Goal: Task Accomplishment & Management: Manage account settings

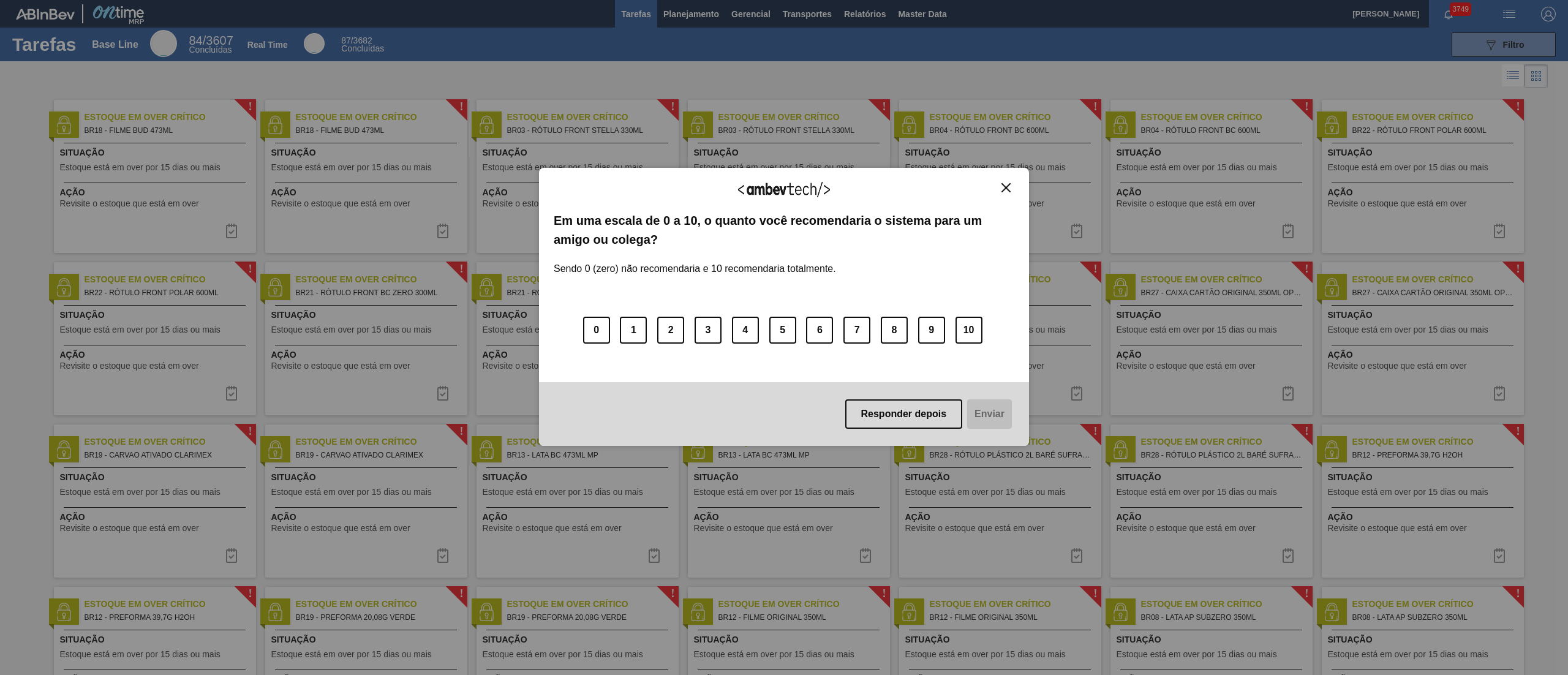
click at [784, 192] on button "Close" at bounding box center [1006, 188] width 16 height 11
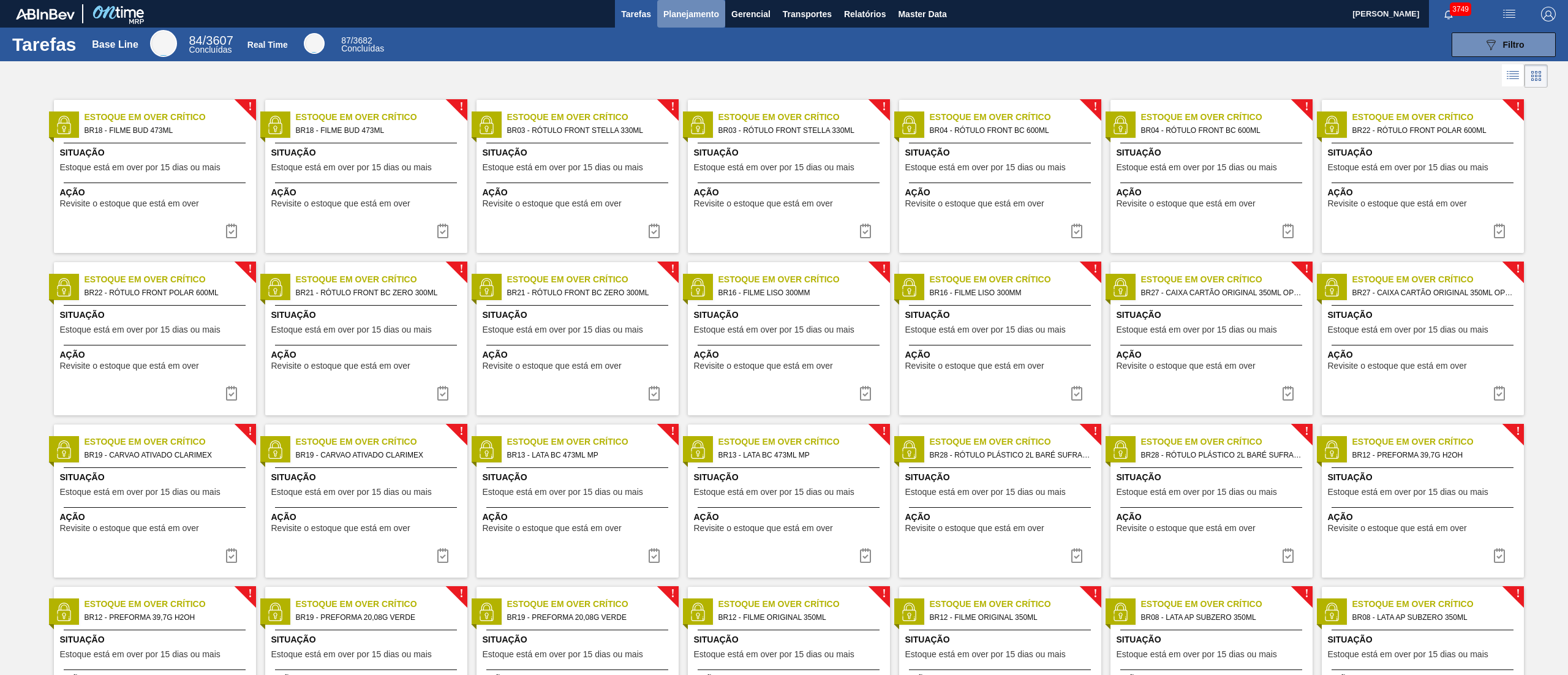
click at [693, 22] on button "Planejamento" at bounding box center [692, 14] width 68 height 27
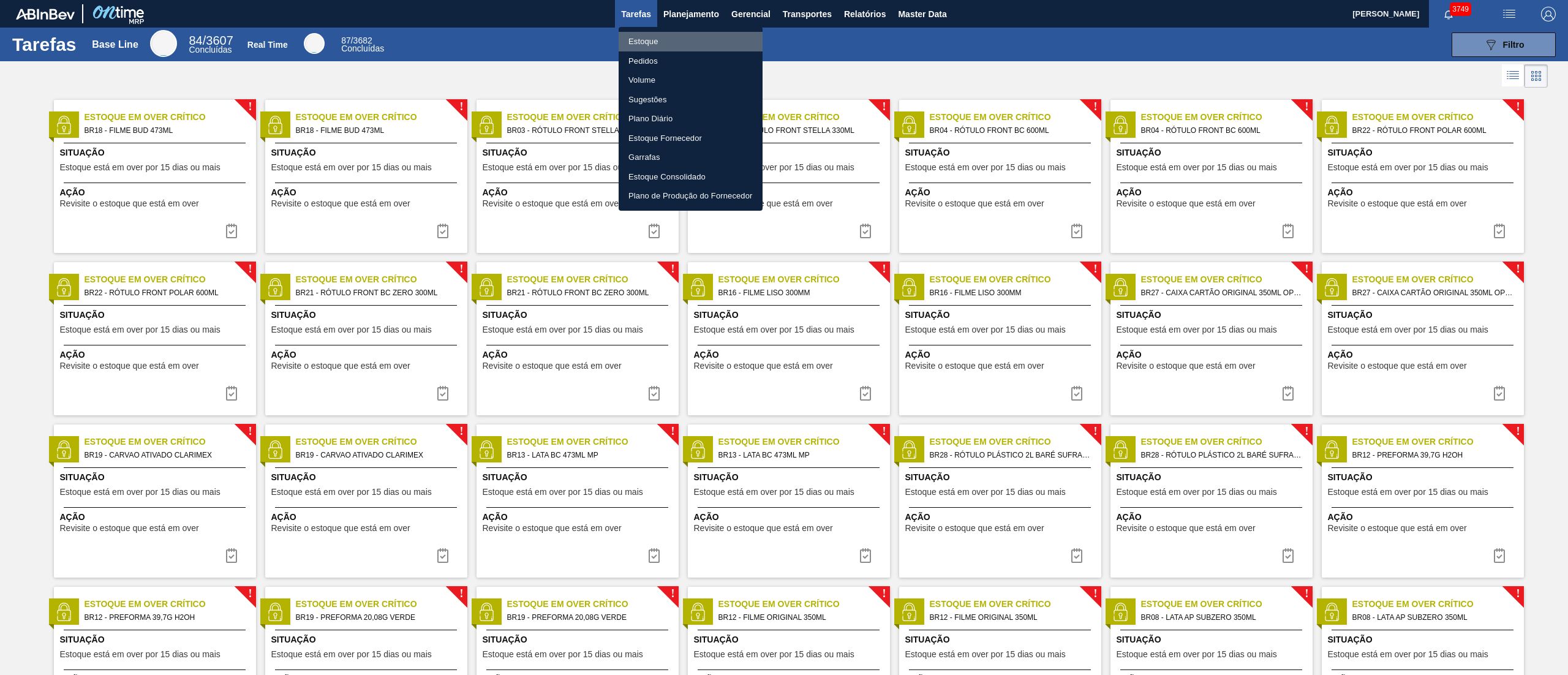
click at [661, 33] on li "Estoque" at bounding box center [691, 42] width 144 height 19
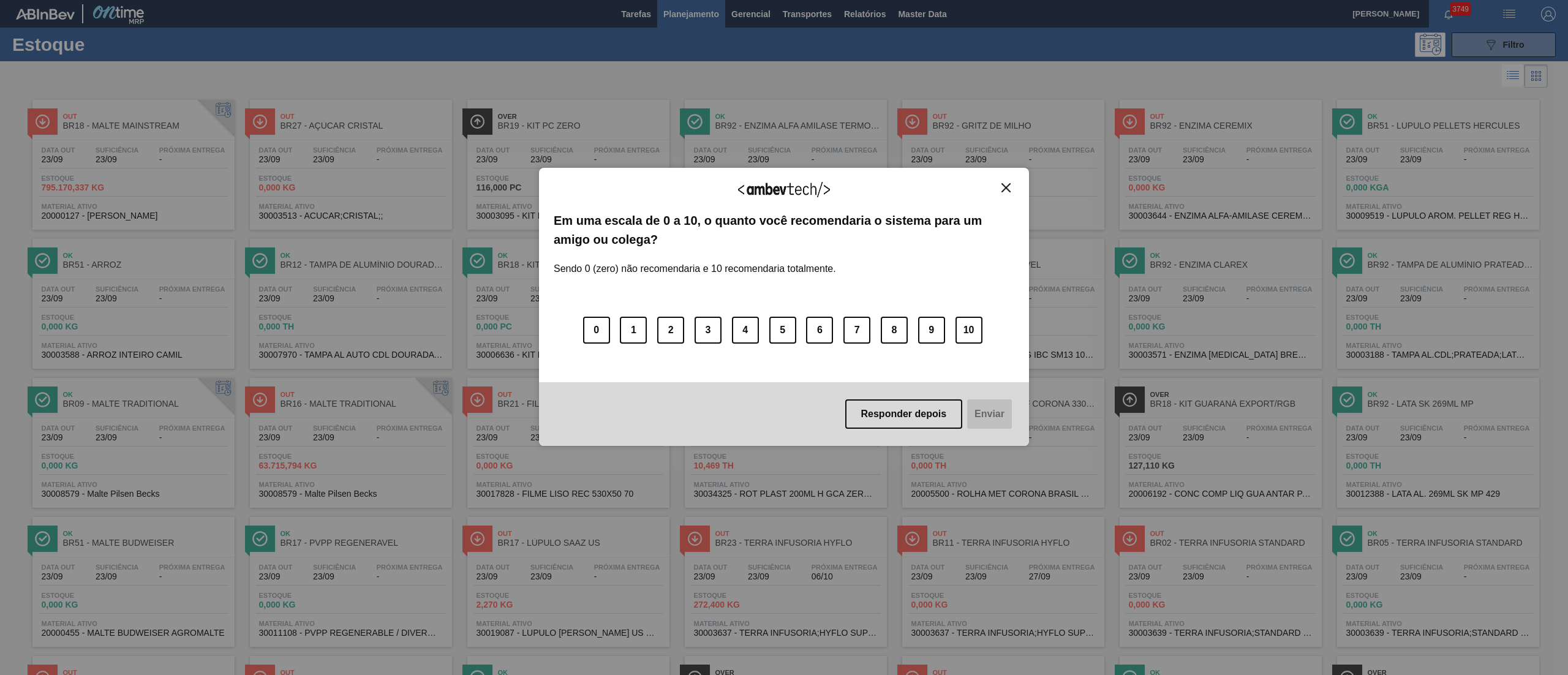
click at [784, 185] on button "Close" at bounding box center [1006, 188] width 16 height 11
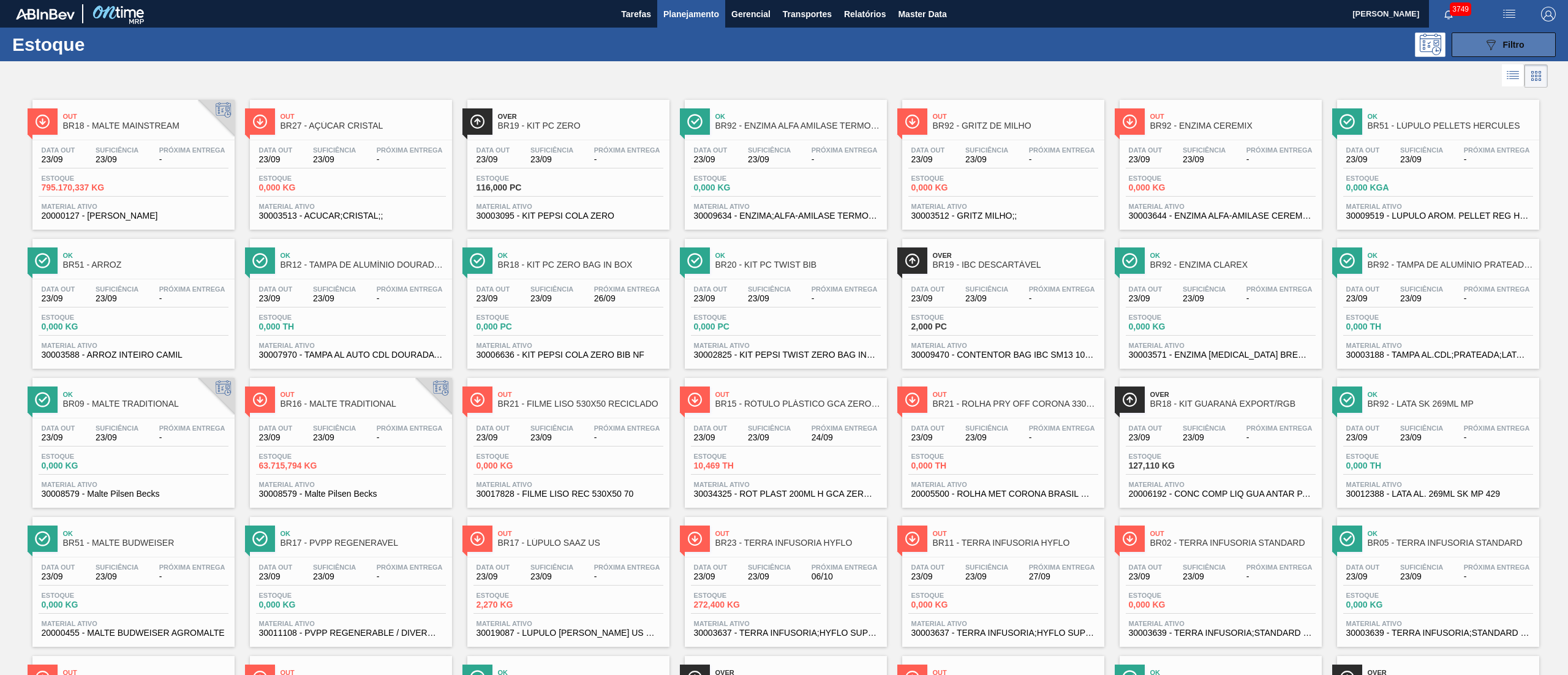
click at [784, 42] on div "089F7B8B-B2A5-4AFE-B5C0-19BA573D28AC Filtro" at bounding box center [1504, 44] width 41 height 15
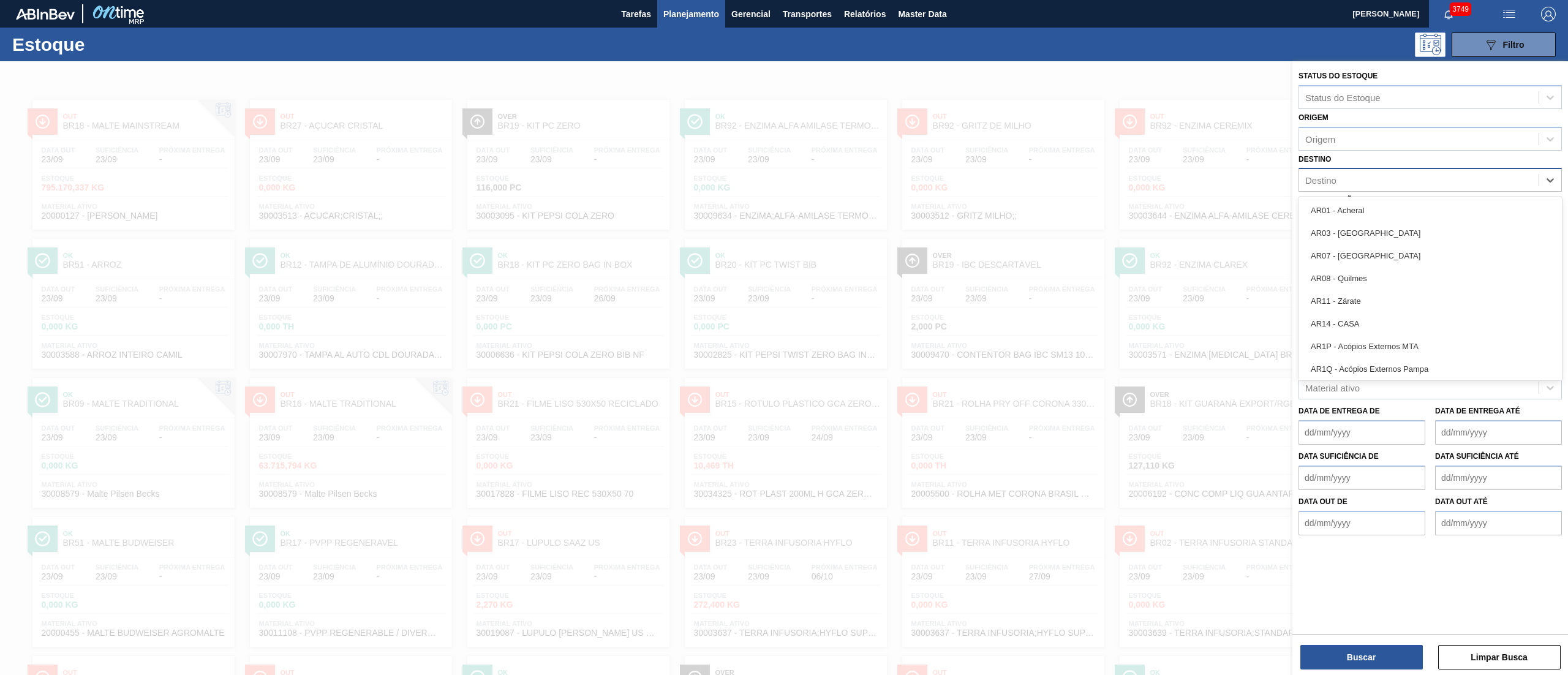
click at [784, 171] on div "Destino" at bounding box center [1419, 180] width 240 height 17
type input "brv3"
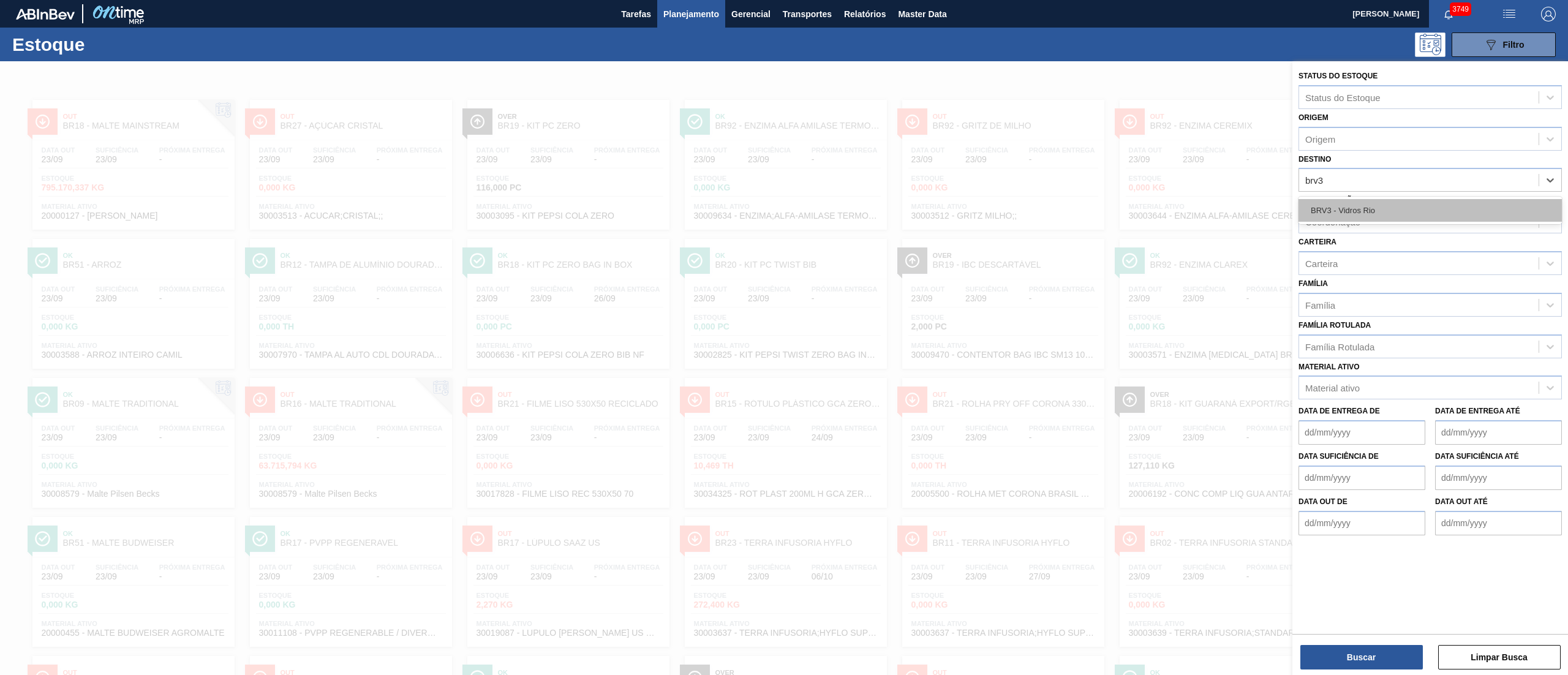
click at [784, 208] on div "BRV3 - Vidros Rio" at bounding box center [1431, 210] width 263 height 22
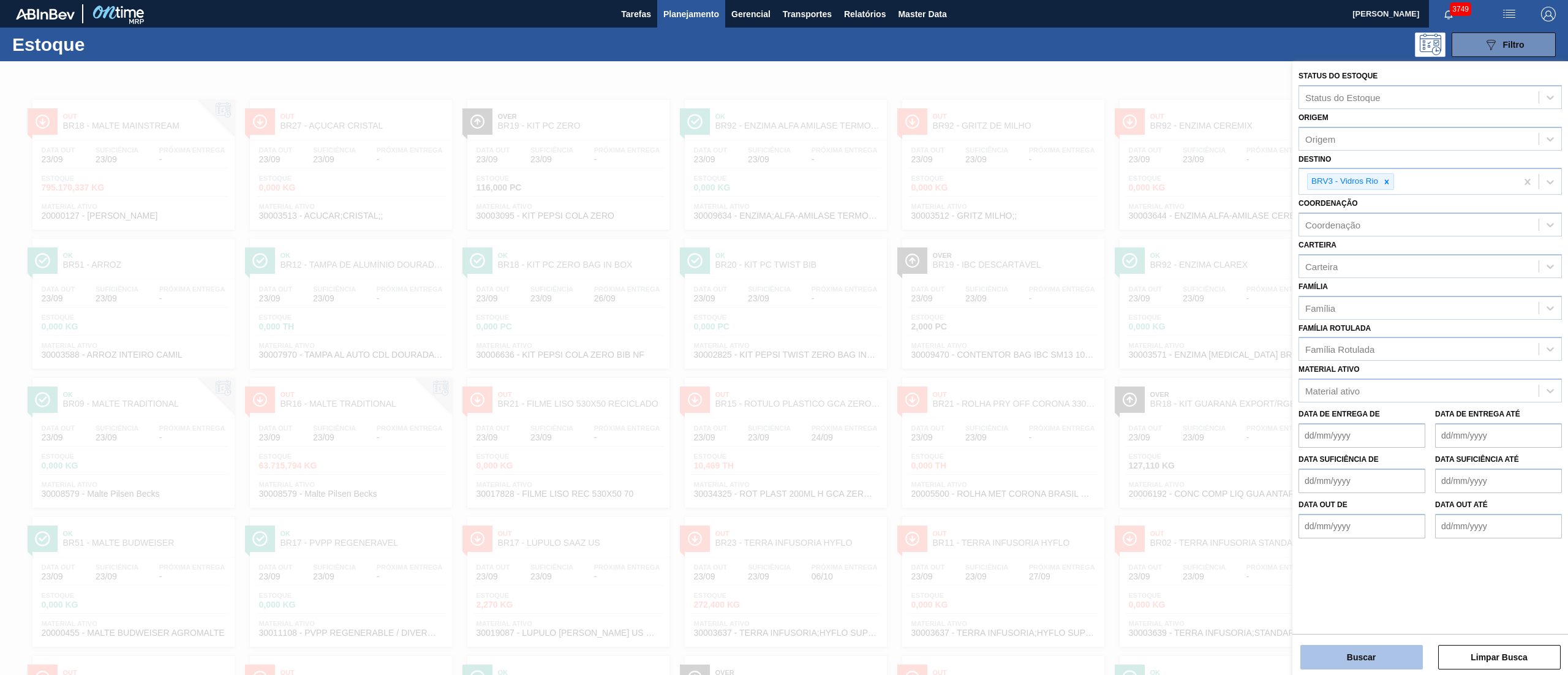
click at [784, 337] on button "Buscar" at bounding box center [1362, 657] width 123 height 24
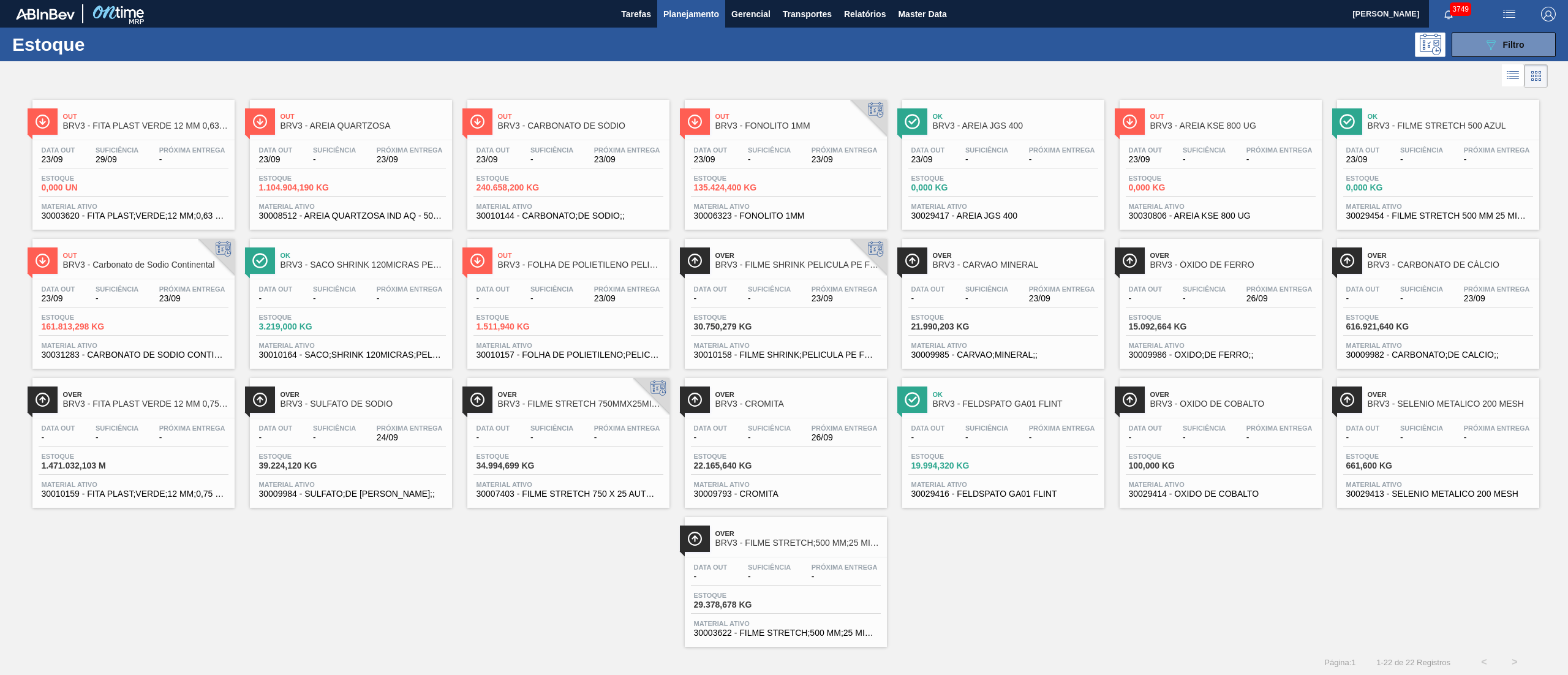
click at [152, 281] on div "Data [DATE] Suficiência - Próxima Entrega 23/09 Estoque 161.813,298 KG Material…" at bounding box center [133, 321] width 202 height 83
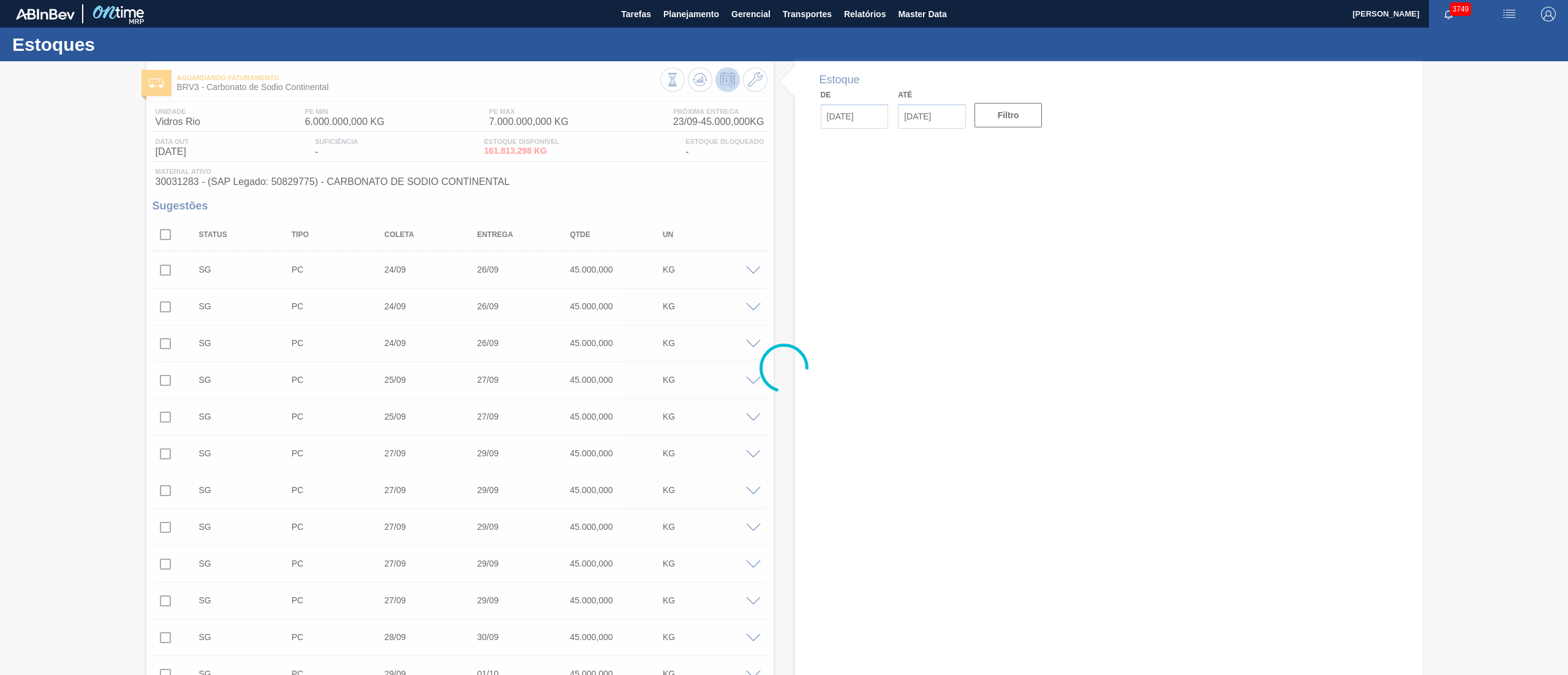
type input "[DATE]"
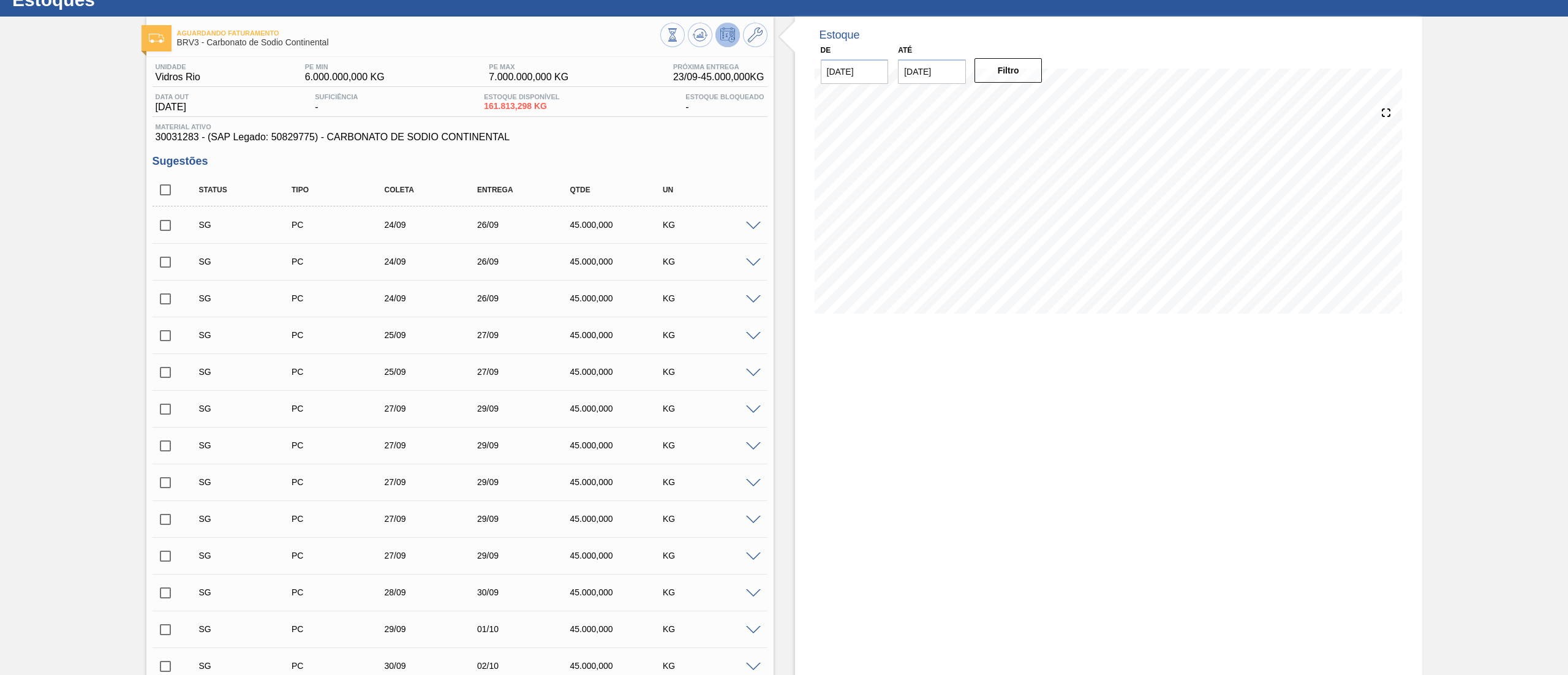
scroll to position [49, 0]
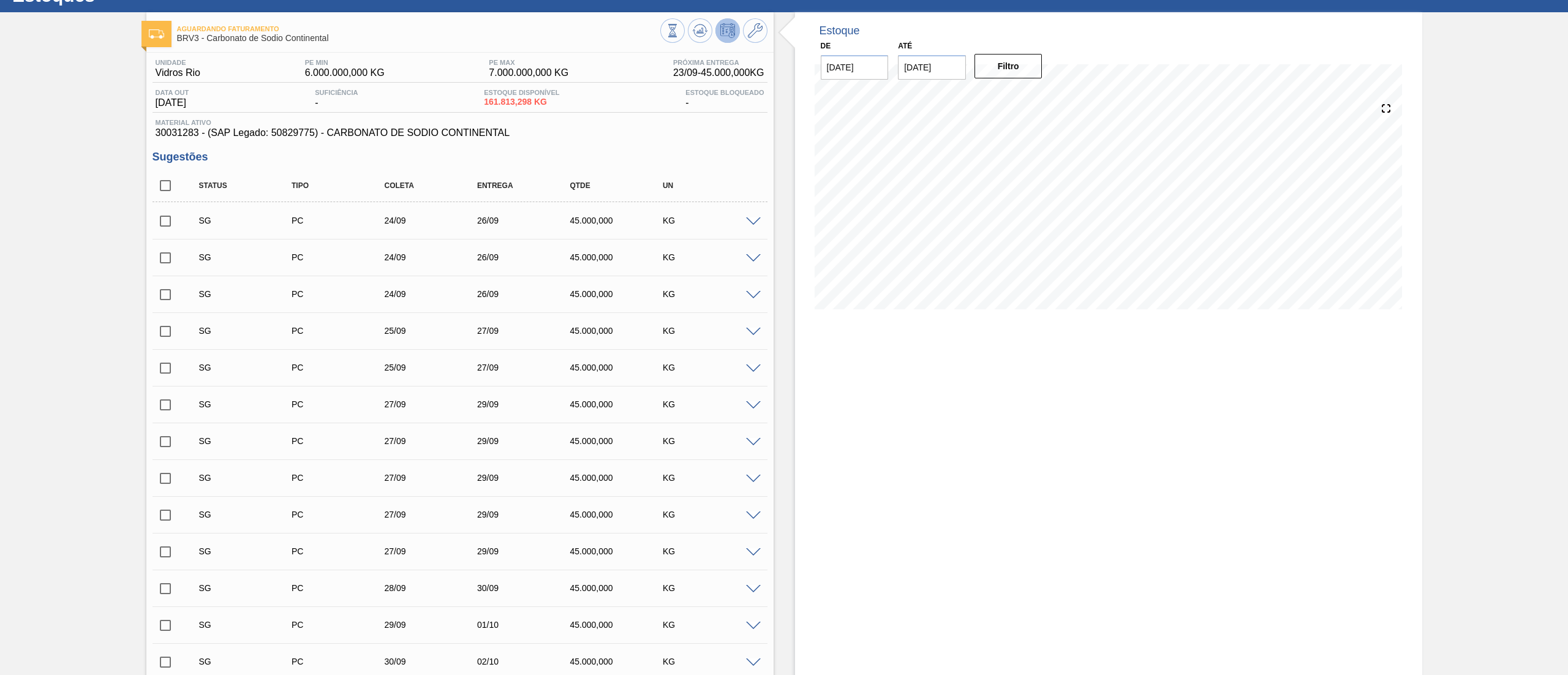
click at [751, 215] on div "SG PC 24/09 26/09 45.000,000 KG" at bounding box center [460, 220] width 615 height 31
click at [750, 218] on span at bounding box center [753, 221] width 15 height 9
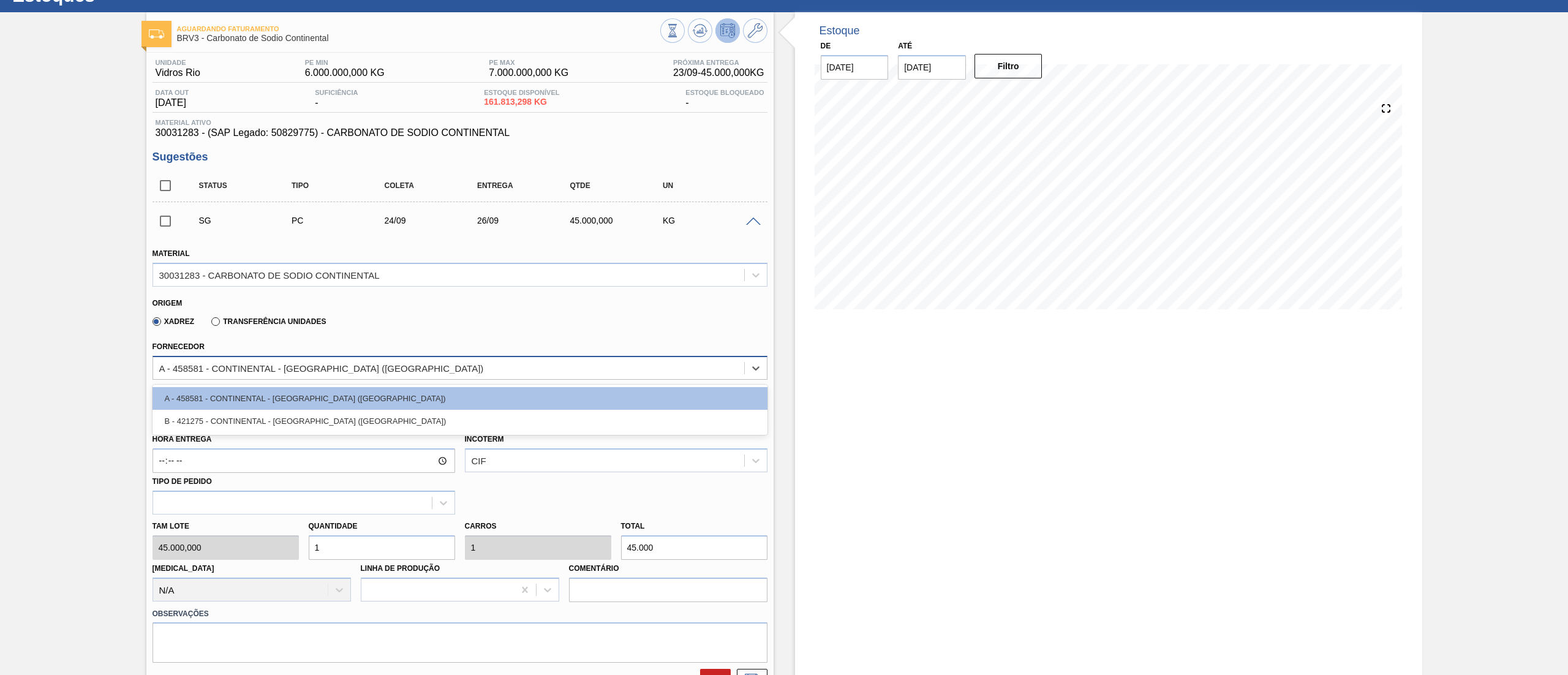
click at [433, 337] on div "A - 458581 - CONTINENTAL - [GEOGRAPHIC_DATA] ([GEOGRAPHIC_DATA])" at bounding box center [448, 367] width 591 height 17
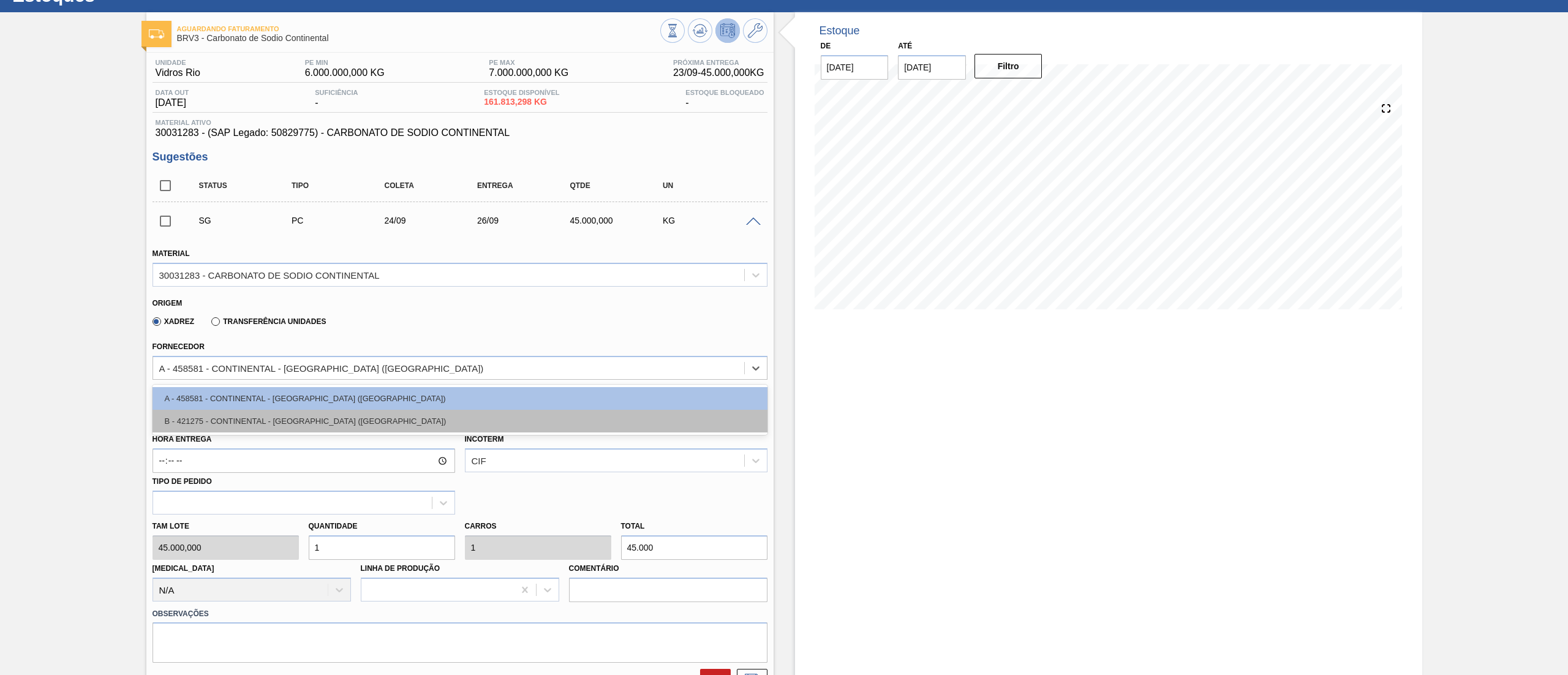
click at [420, 337] on div "B - 421275 - CONTINENTAL - [GEOGRAPHIC_DATA] ([GEOGRAPHIC_DATA])" at bounding box center [460, 421] width 615 height 22
type input "[DATE]"
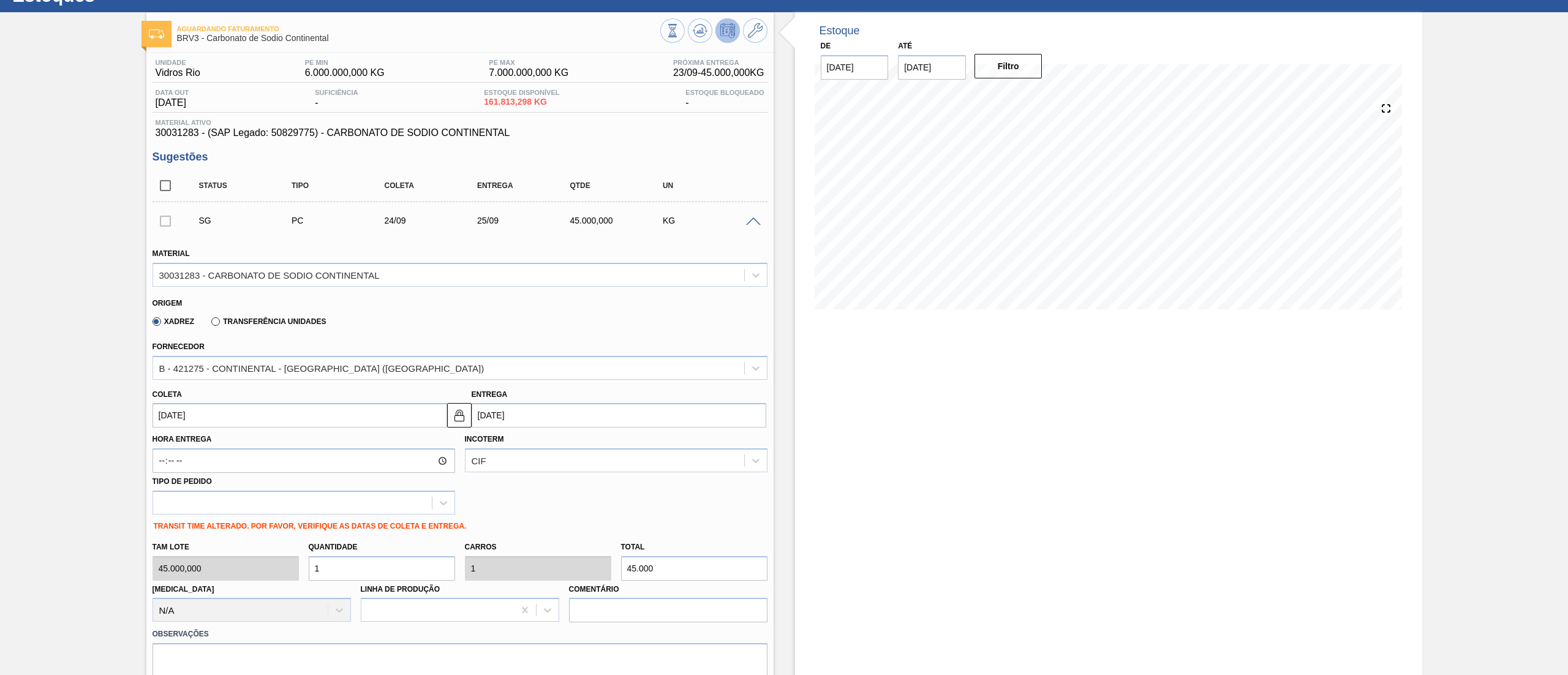
click at [230, 298] on div "Origem" at bounding box center [455, 302] width 605 height 12
click at [211, 337] on input "[DATE]" at bounding box center [300, 415] width 295 height 24
click at [266, 337] on div "3" at bounding box center [266, 563] width 16 height 16
type input "[DATE]"
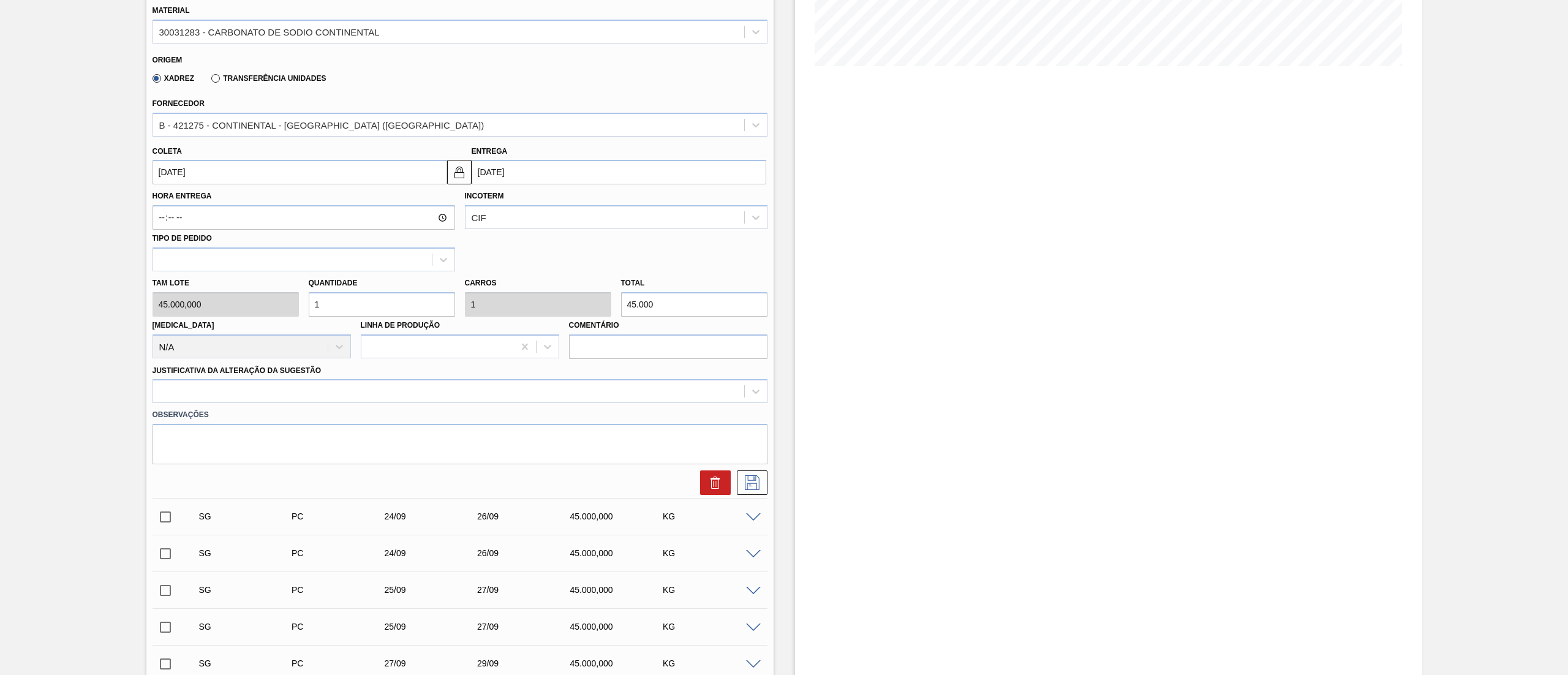
scroll to position [294, 0]
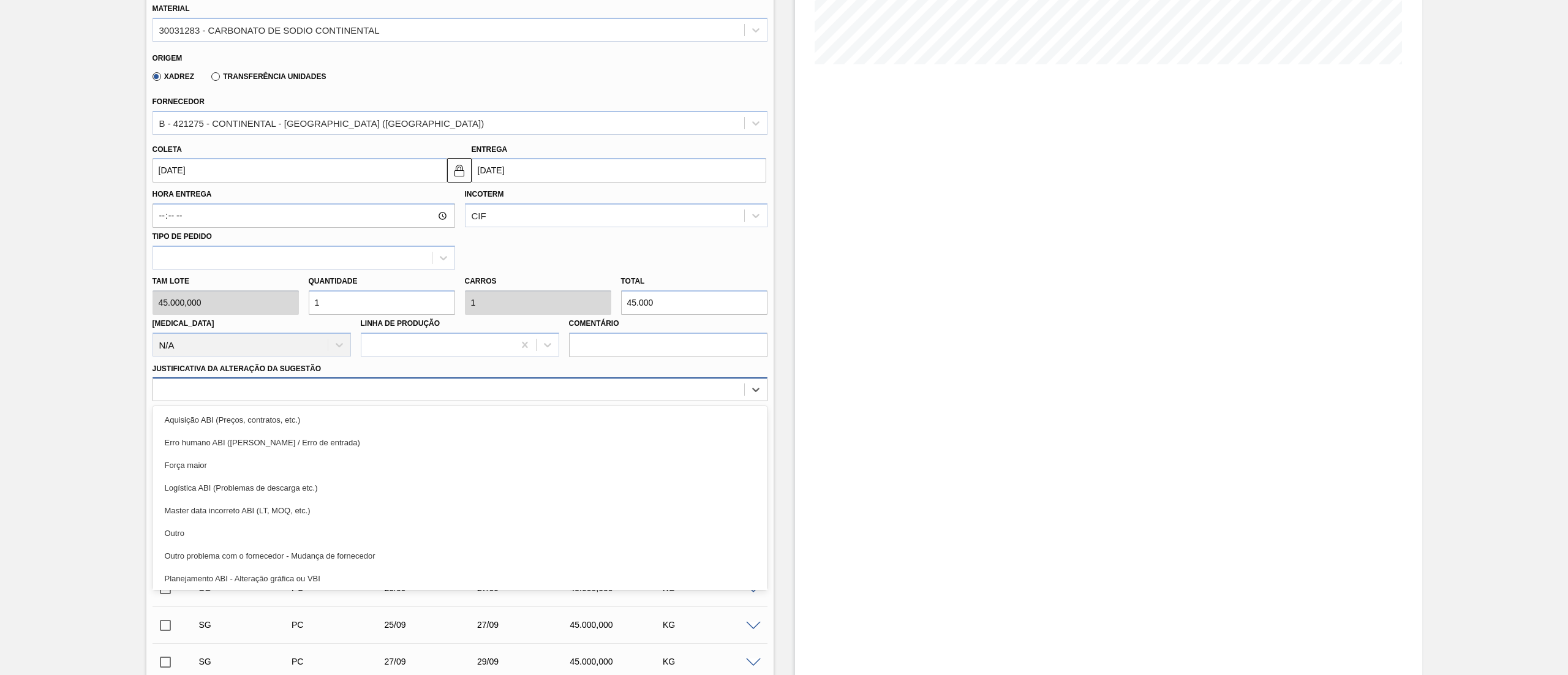
click at [219, 337] on div at bounding box center [448, 390] width 591 height 17
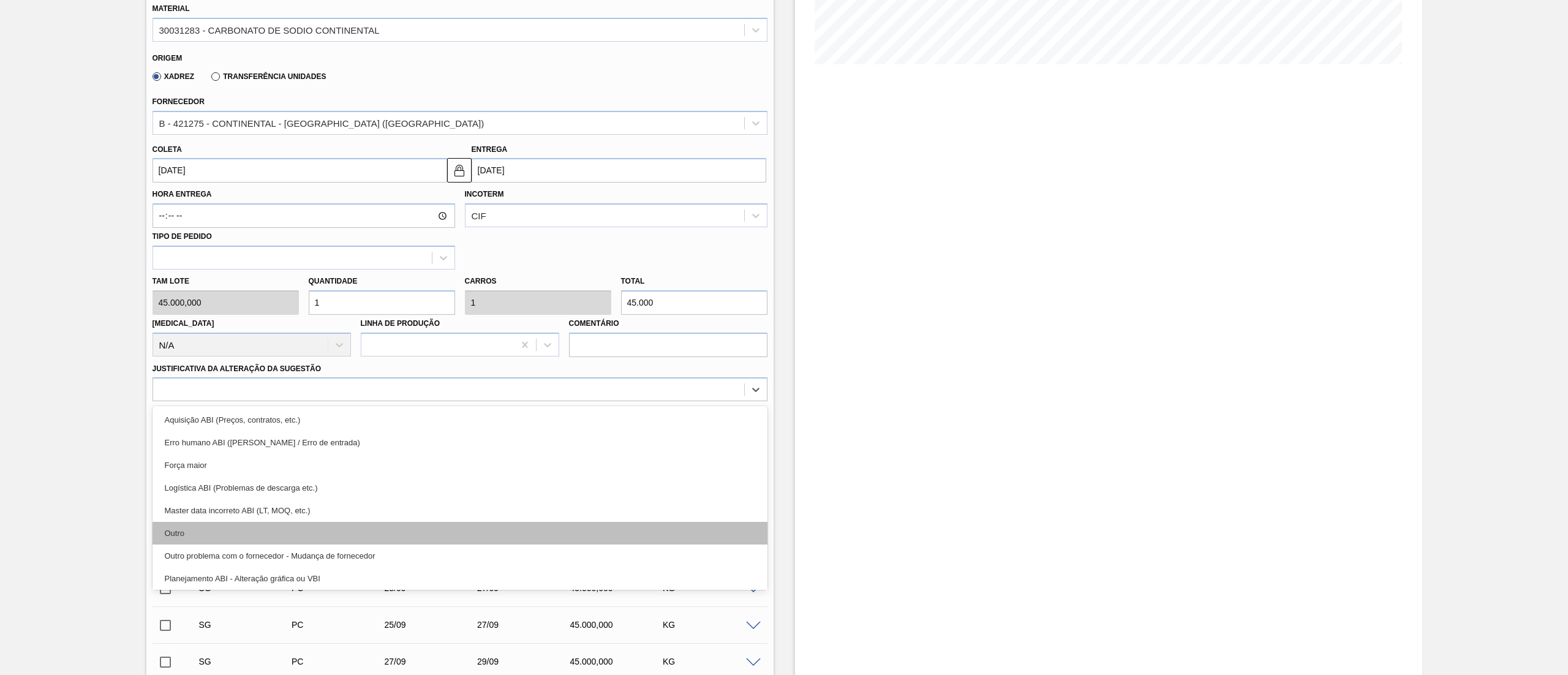
click at [192, 337] on div "Outro" at bounding box center [460, 533] width 615 height 22
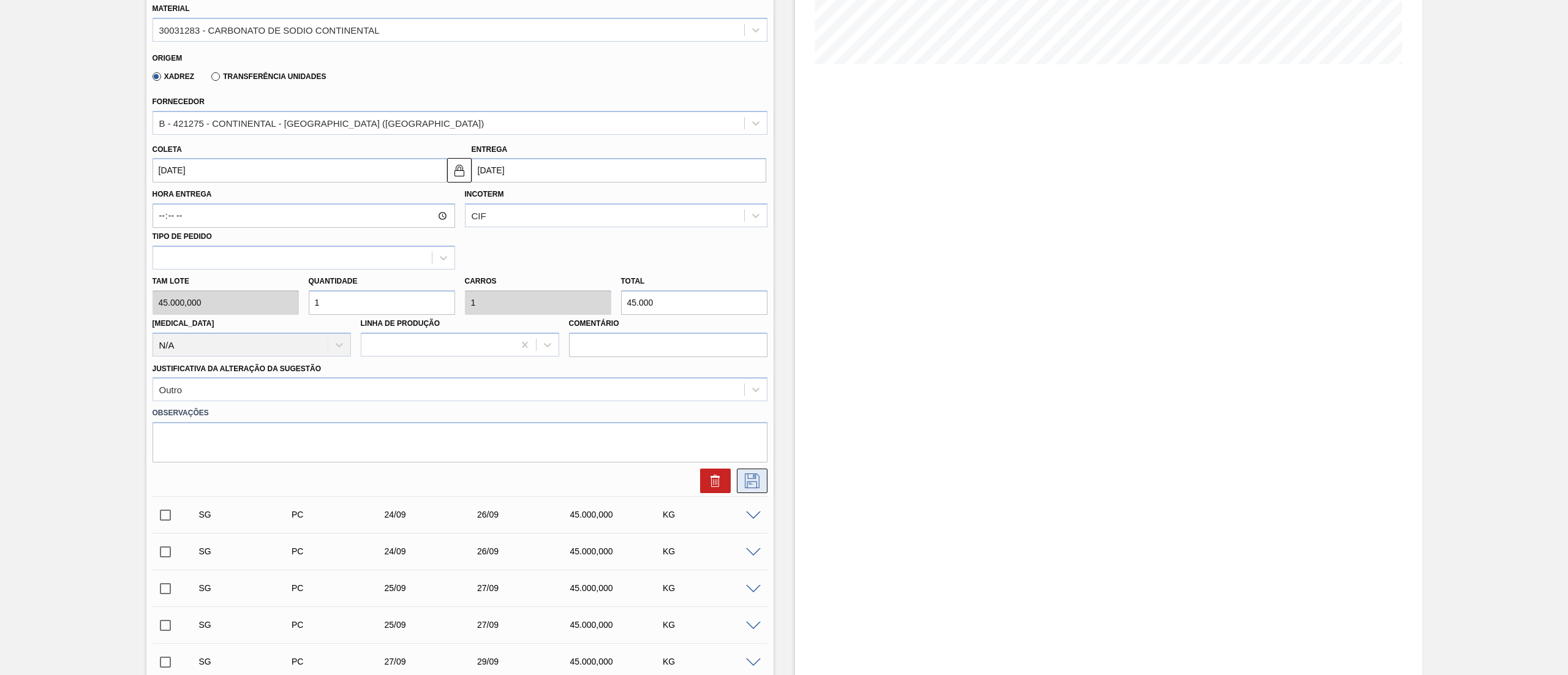
click at [754, 337] on icon at bounding box center [753, 481] width 19 height 15
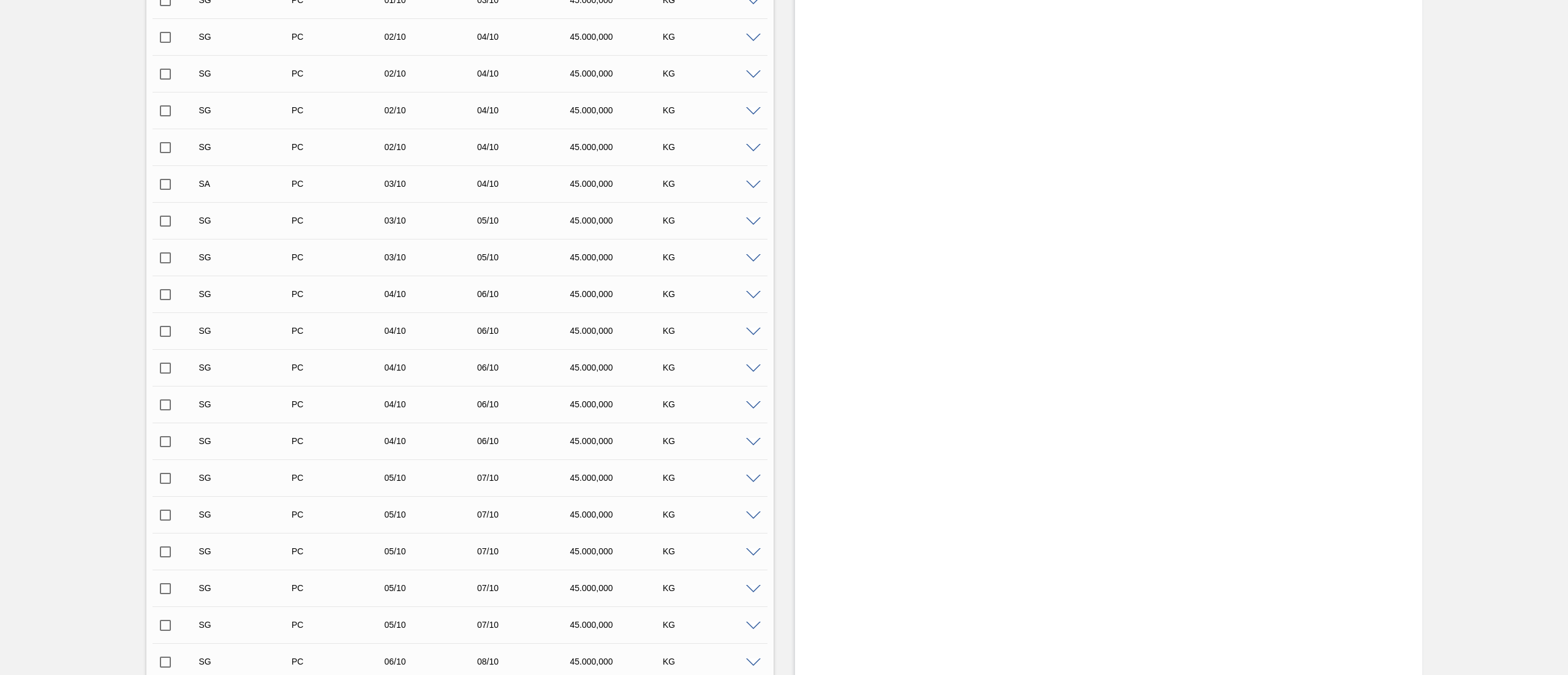
scroll to position [833, 0]
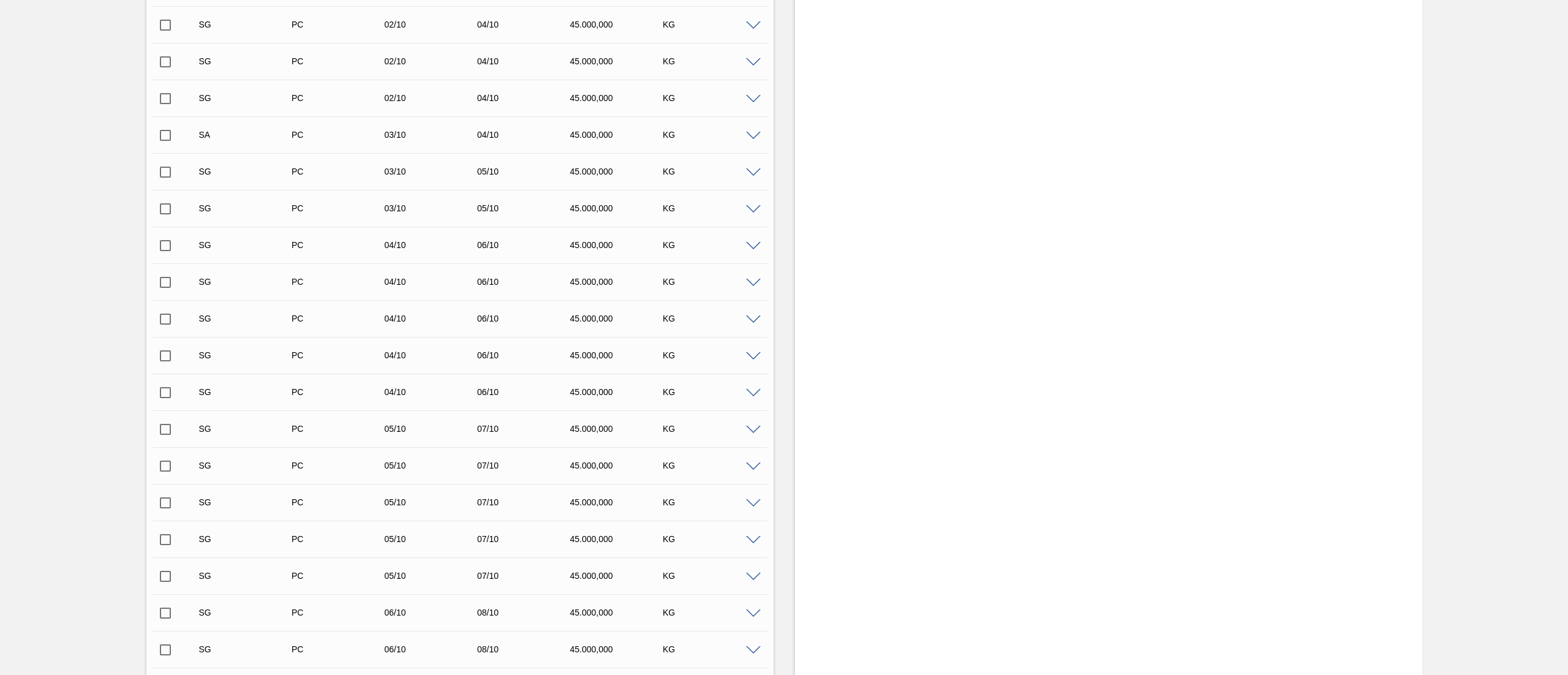
click at [164, 132] on input "checkbox" at bounding box center [165, 135] width 26 height 26
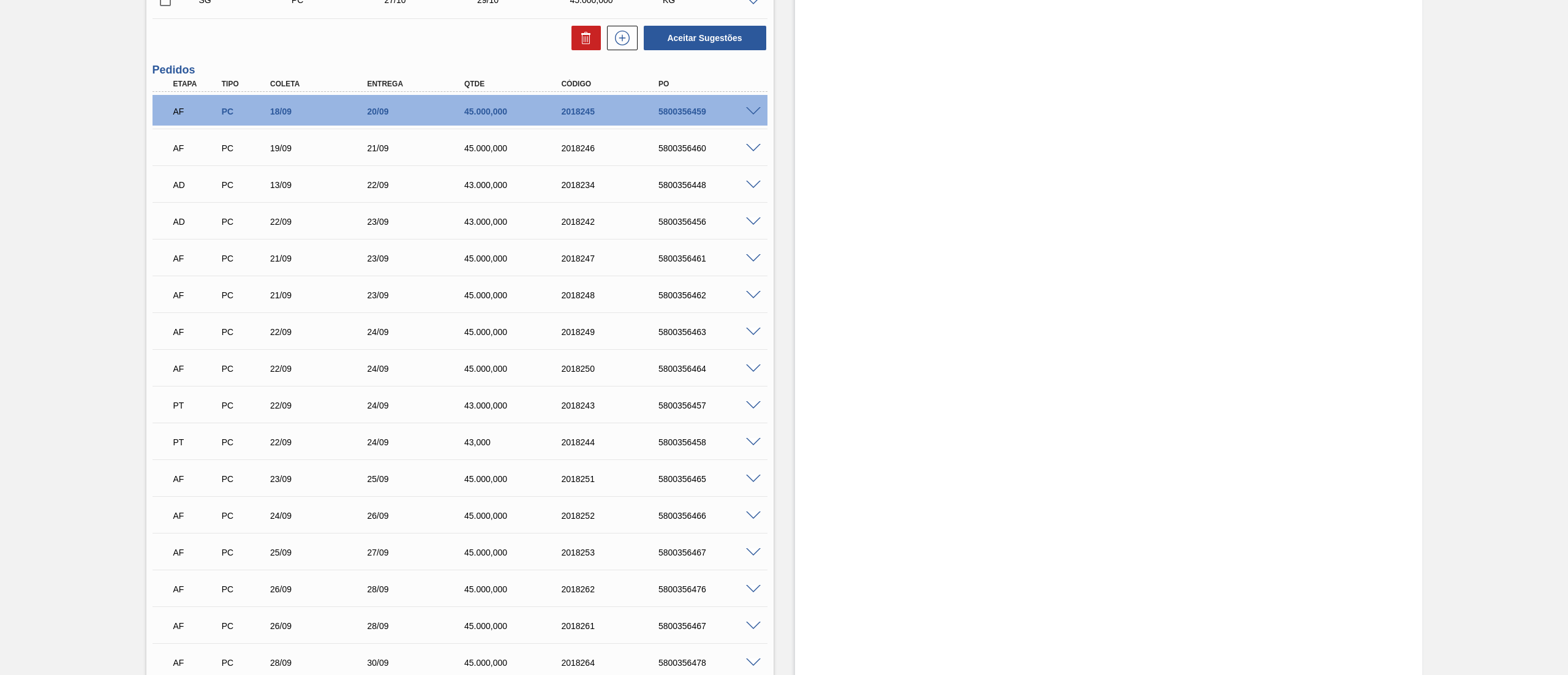
scroll to position [4851, 0]
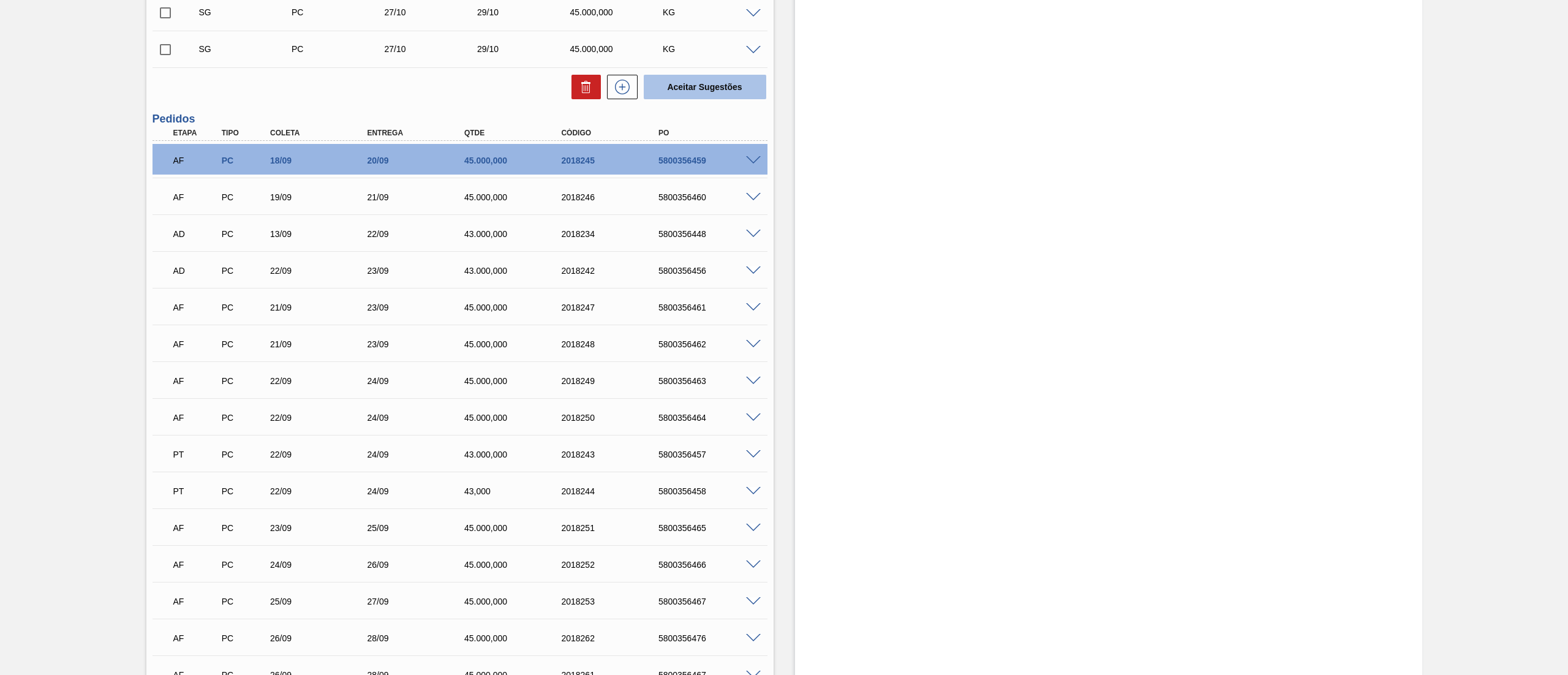
click at [709, 83] on button "Aceitar Sugestões" at bounding box center [705, 86] width 123 height 24
checkbox input "false"
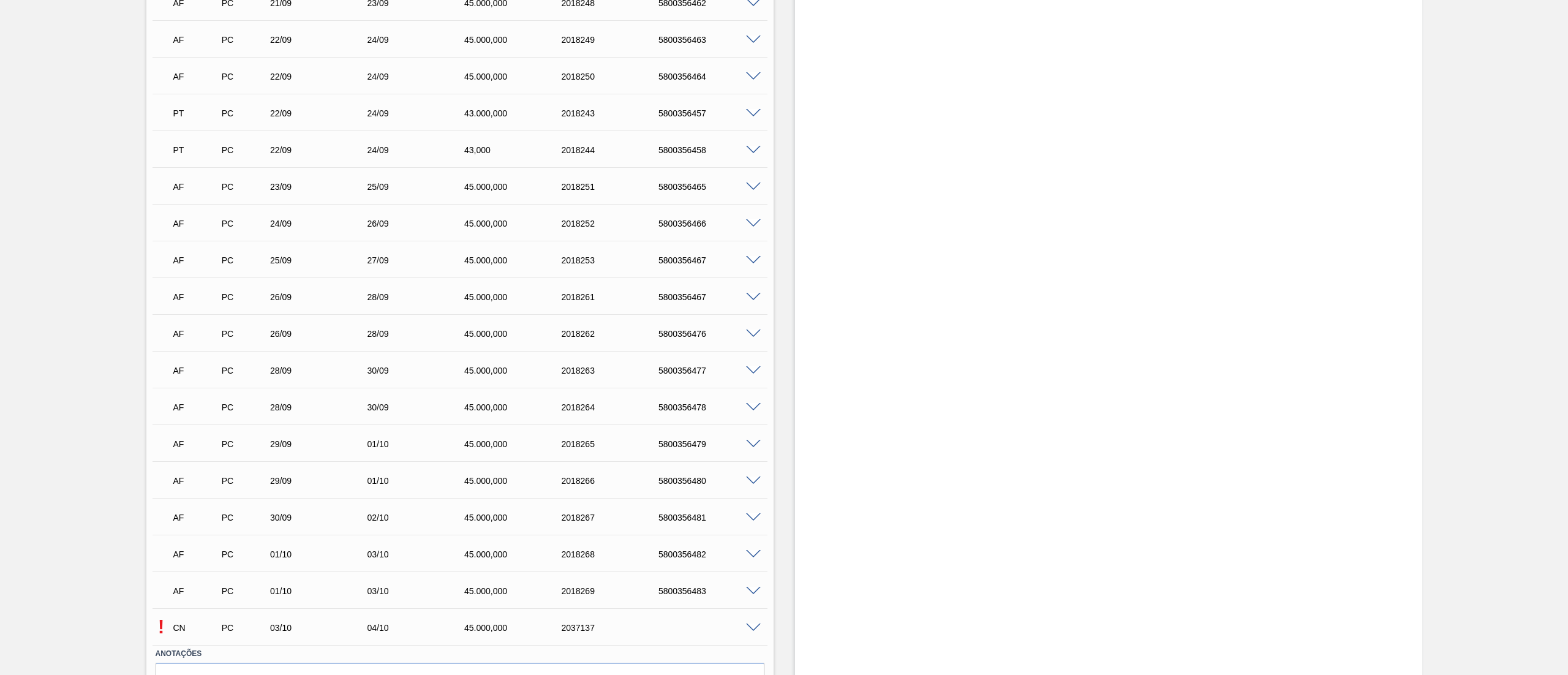
scroll to position [5225, 0]
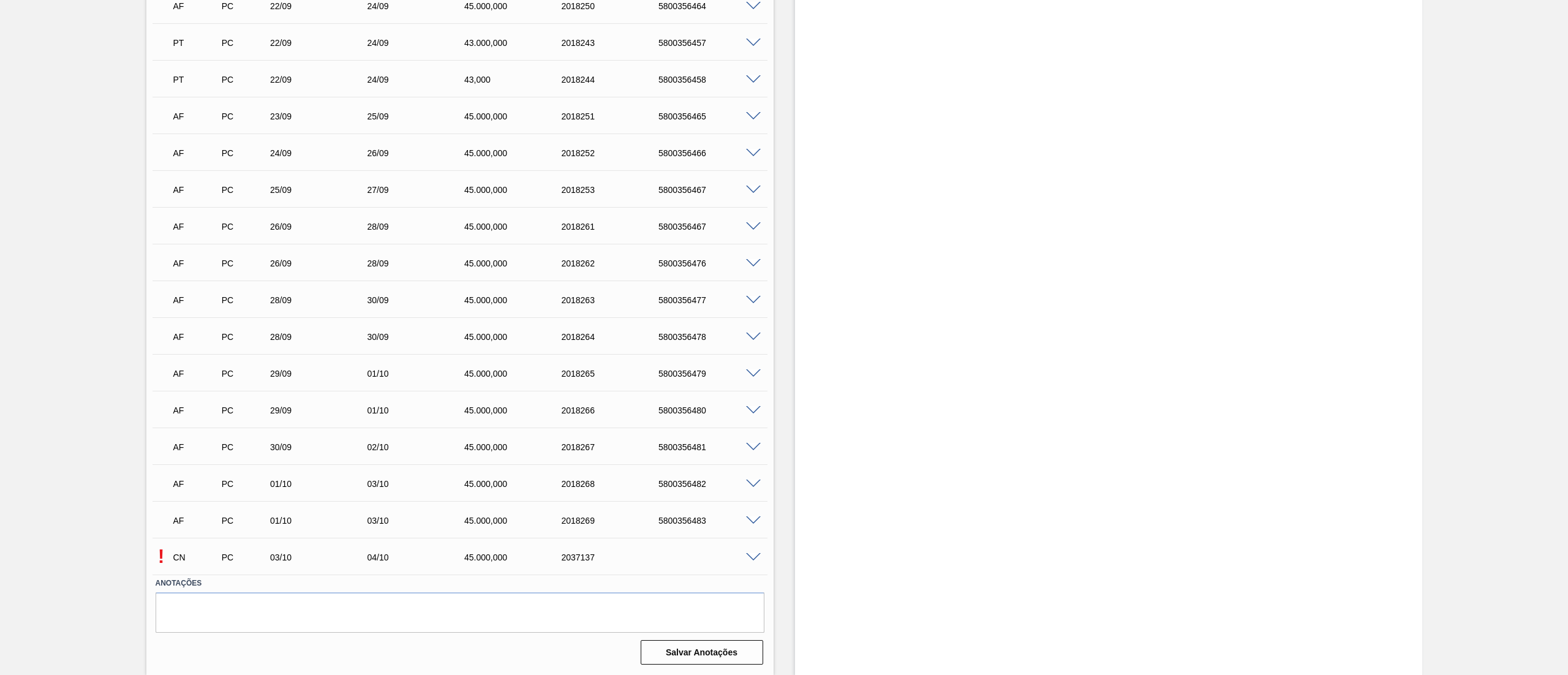
click at [748, 337] on div at bounding box center [754, 556] width 24 height 9
click at [748, 337] on span at bounding box center [753, 557] width 15 height 9
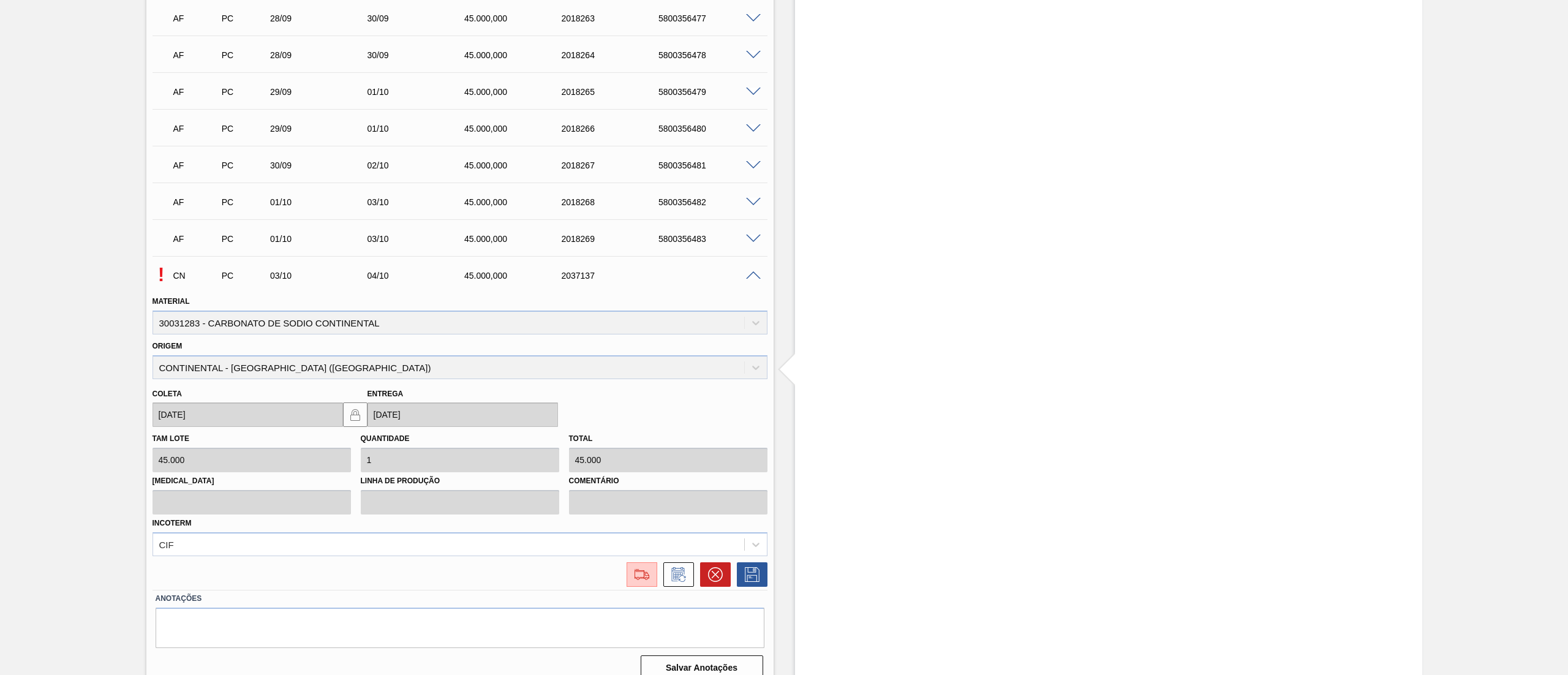
scroll to position [5522, 0]
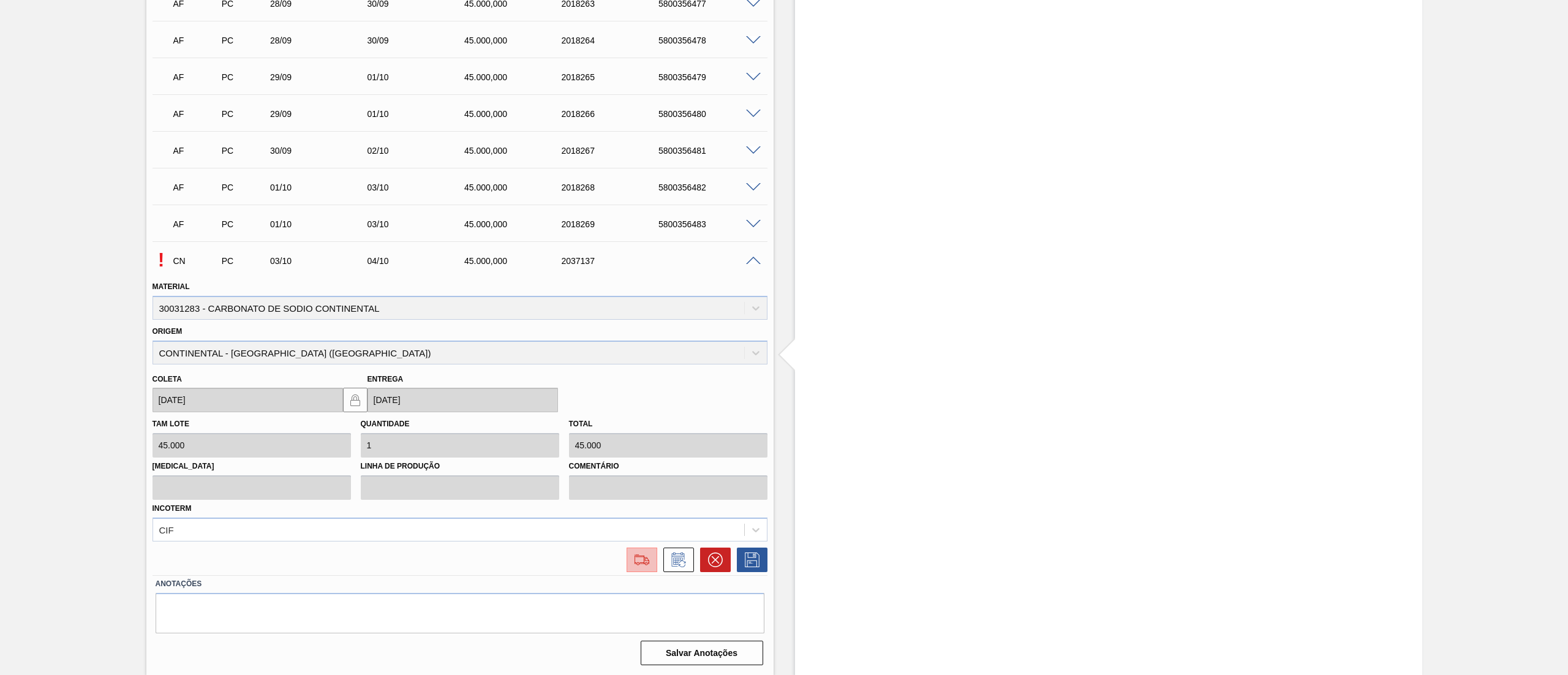
click at [635, 337] on button at bounding box center [642, 559] width 31 height 24
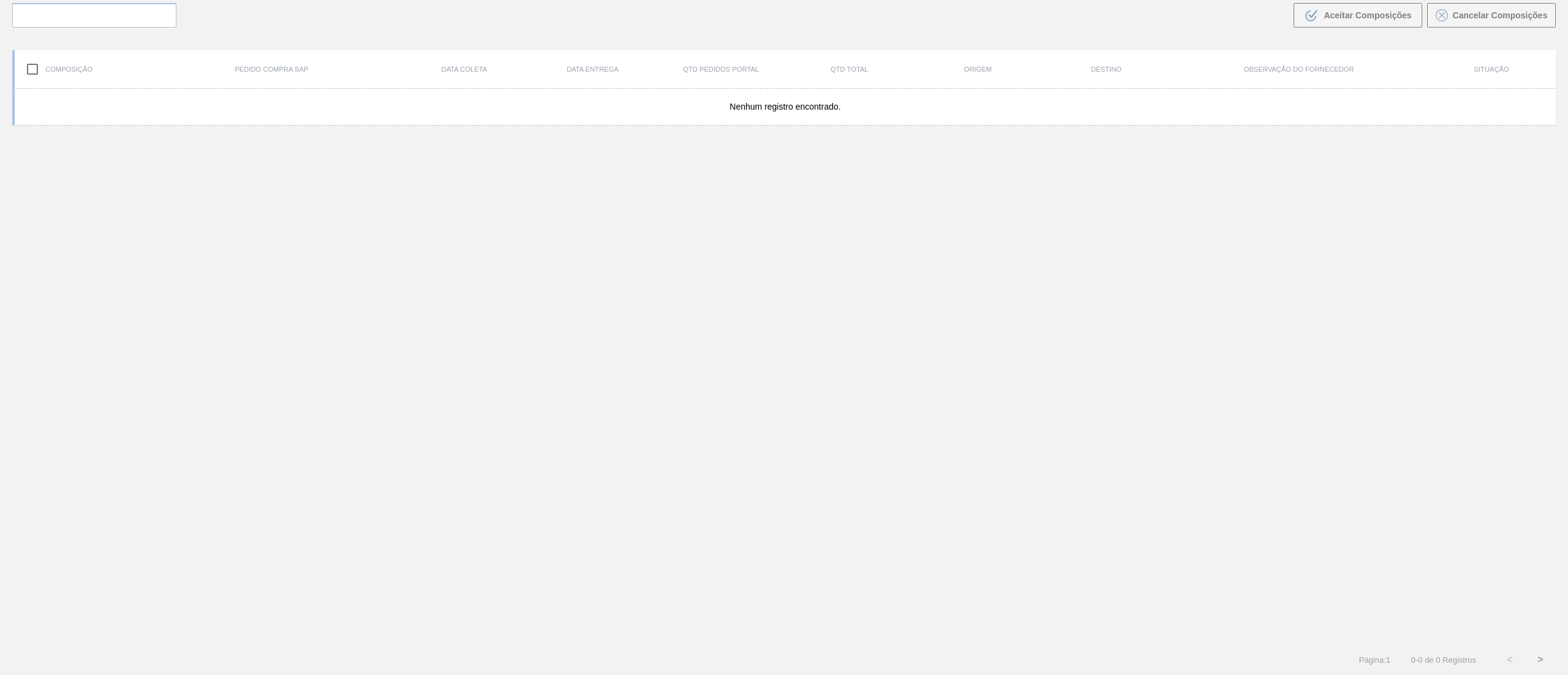
scroll to position [88, 0]
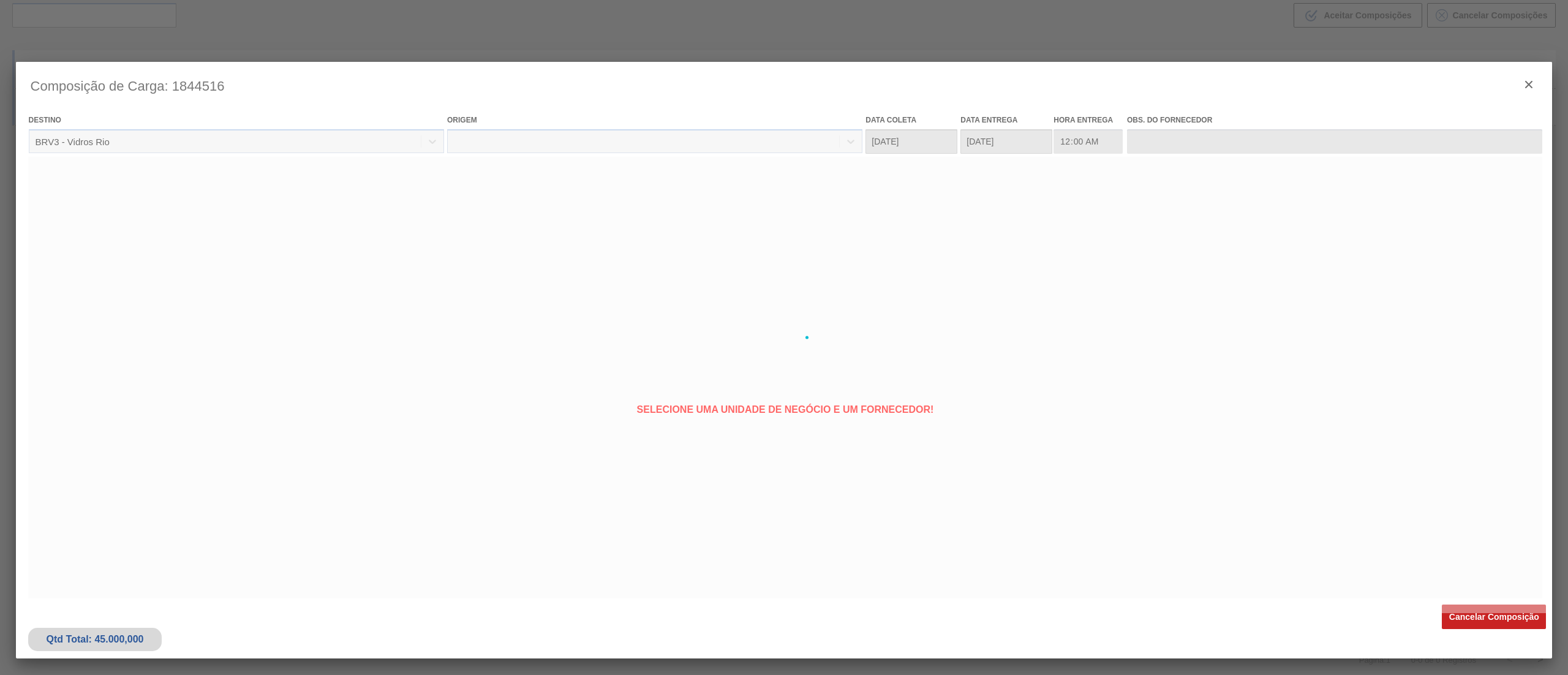
type coleta "[DATE]"
type entrega "[DATE]"
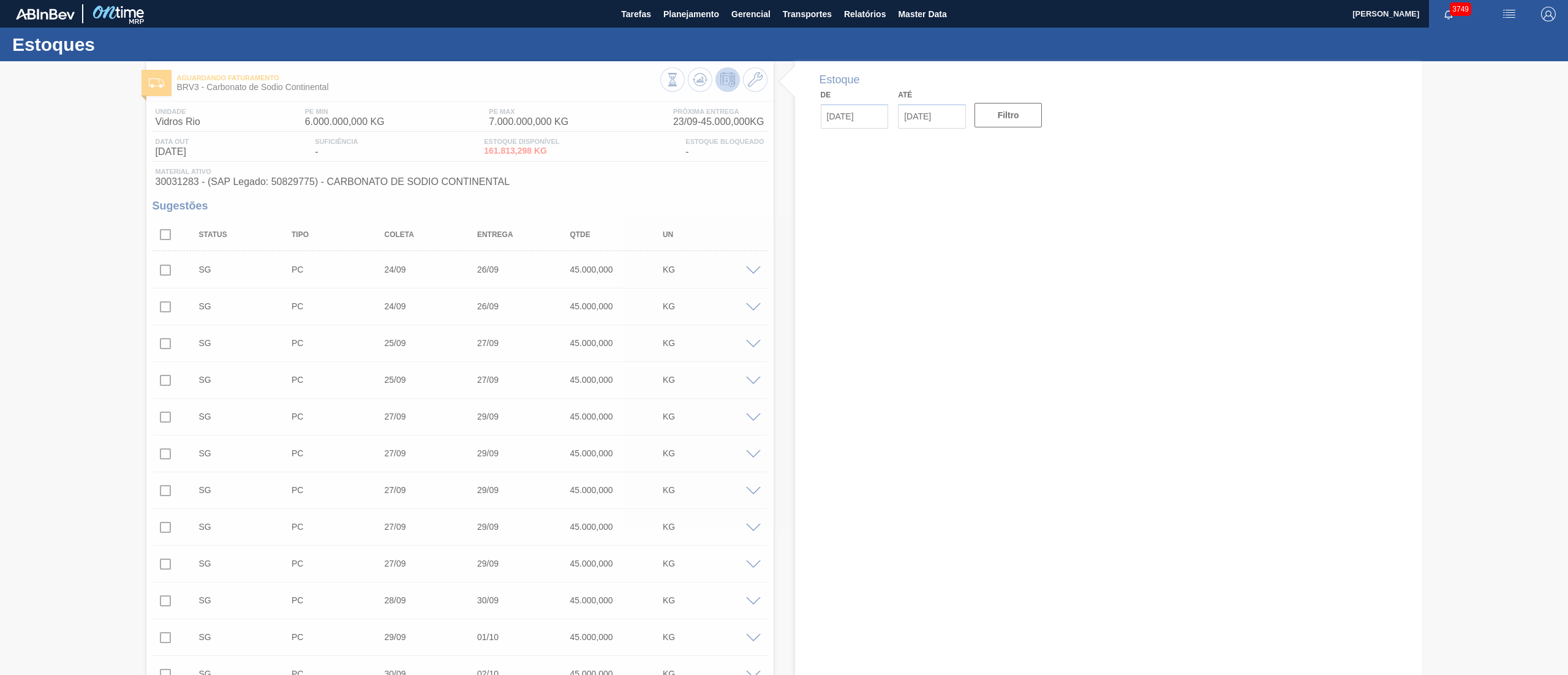
click at [0, 337] on div at bounding box center [784, 367] width 1568 height 614
type input "[DATE]"
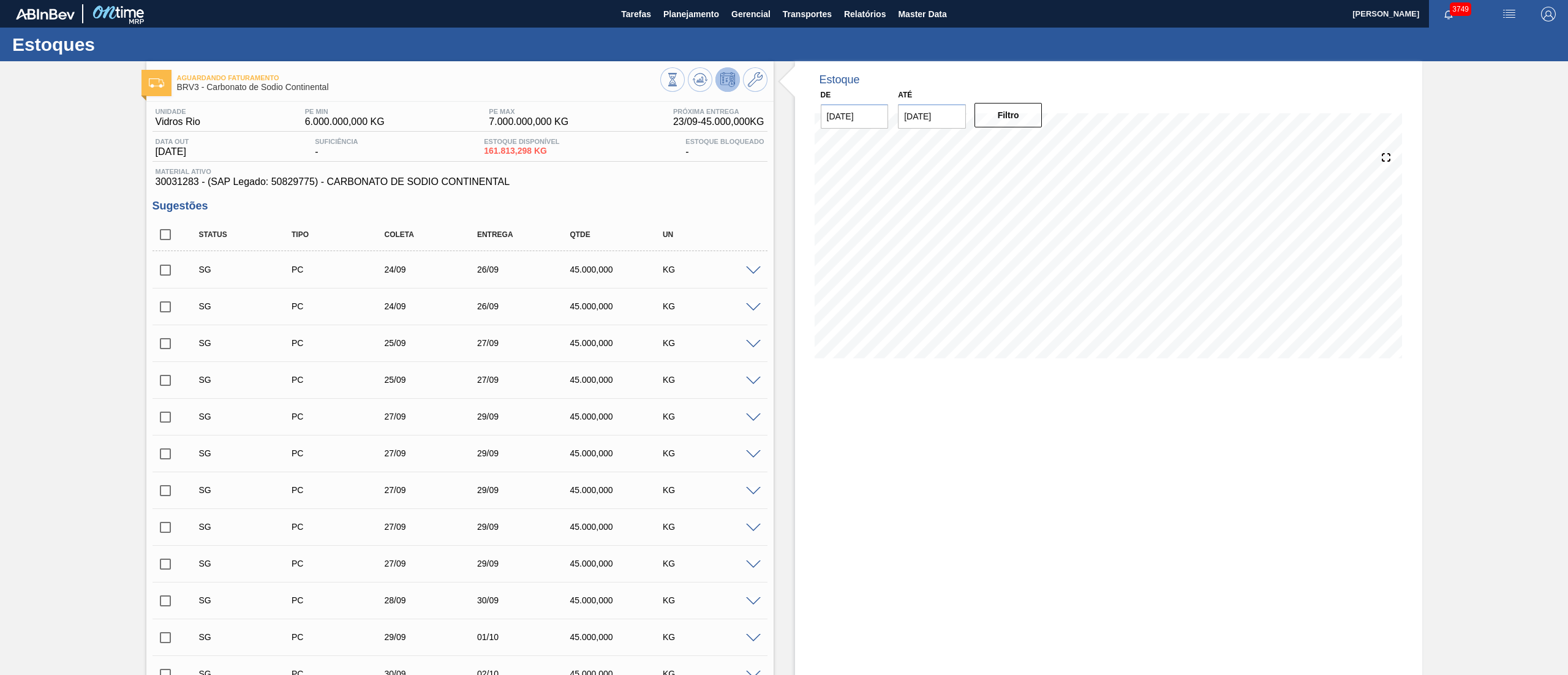
scroll to position [5225, 0]
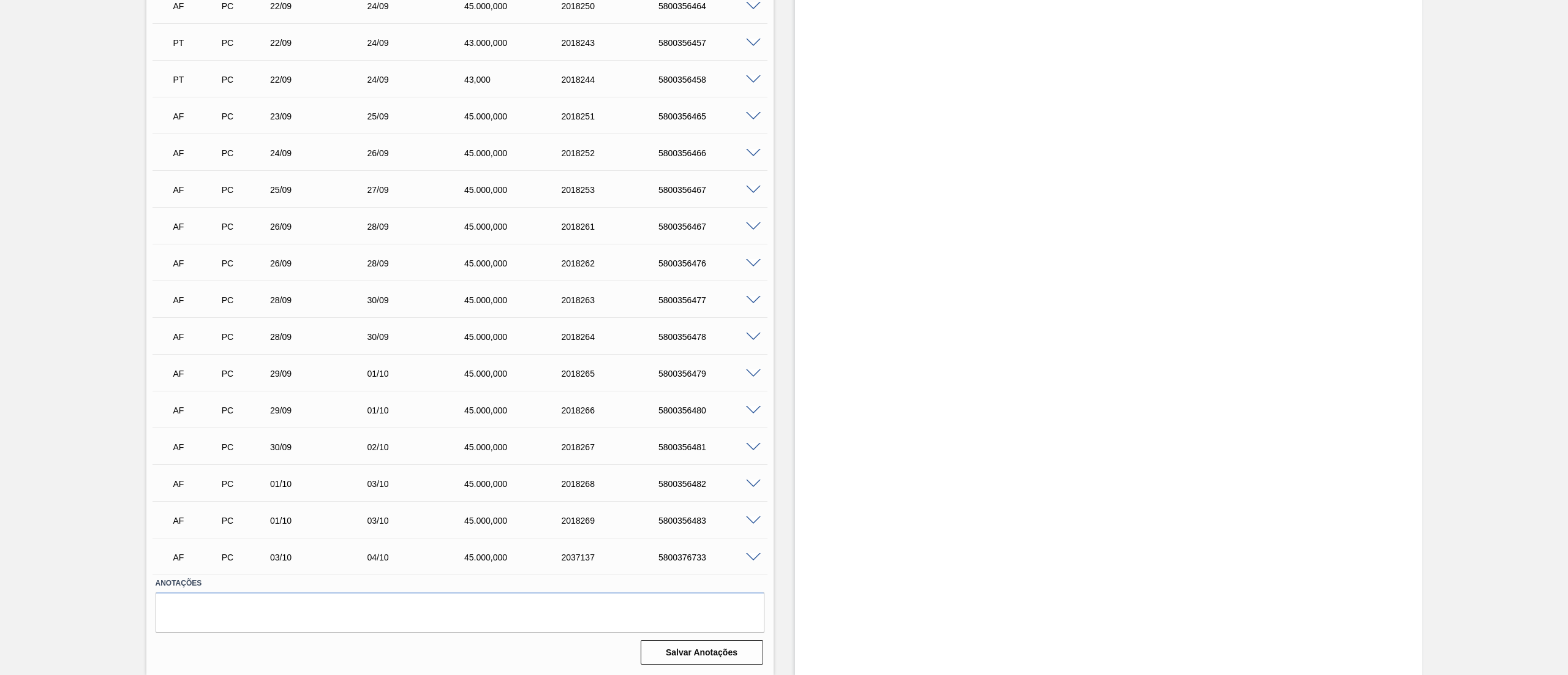
click at [750, 337] on span at bounding box center [753, 557] width 15 height 9
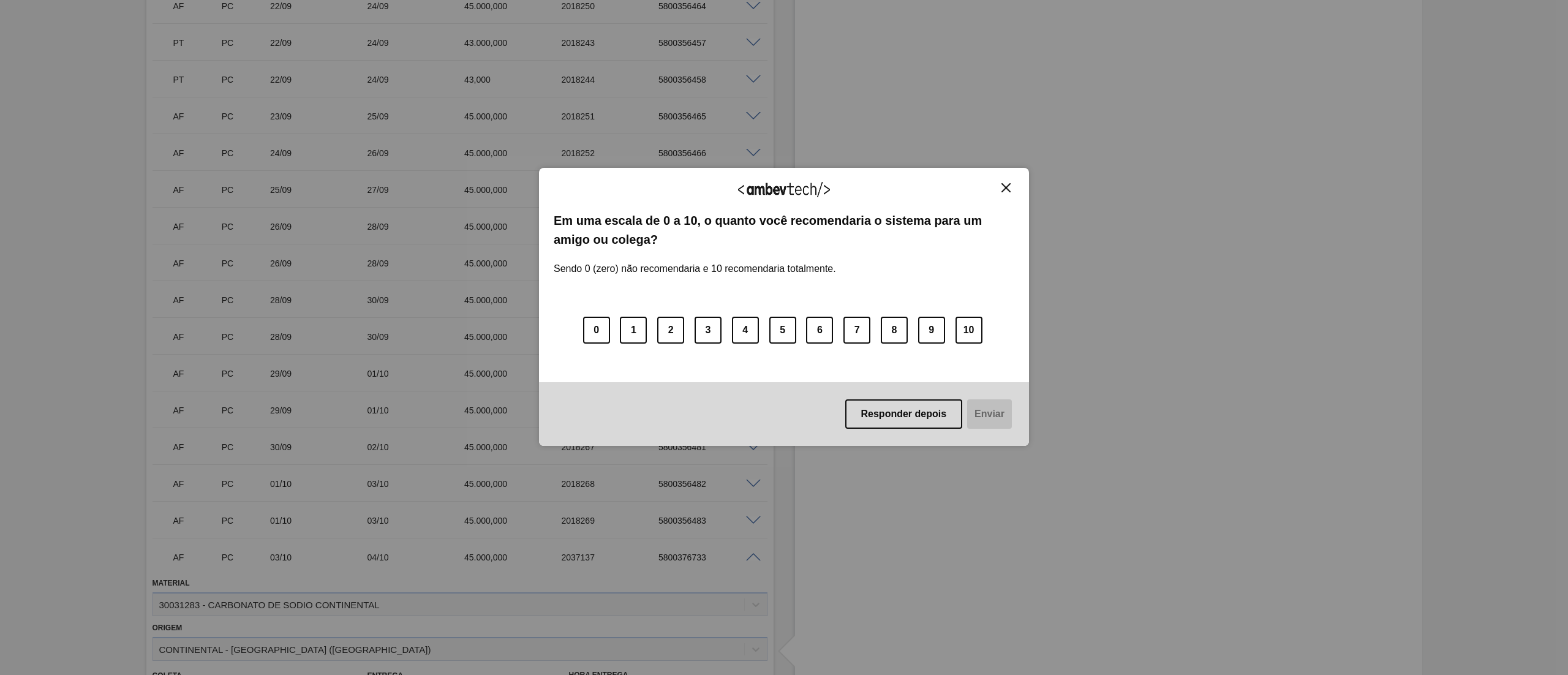
click at [784, 184] on img "Close" at bounding box center [1005, 187] width 9 height 9
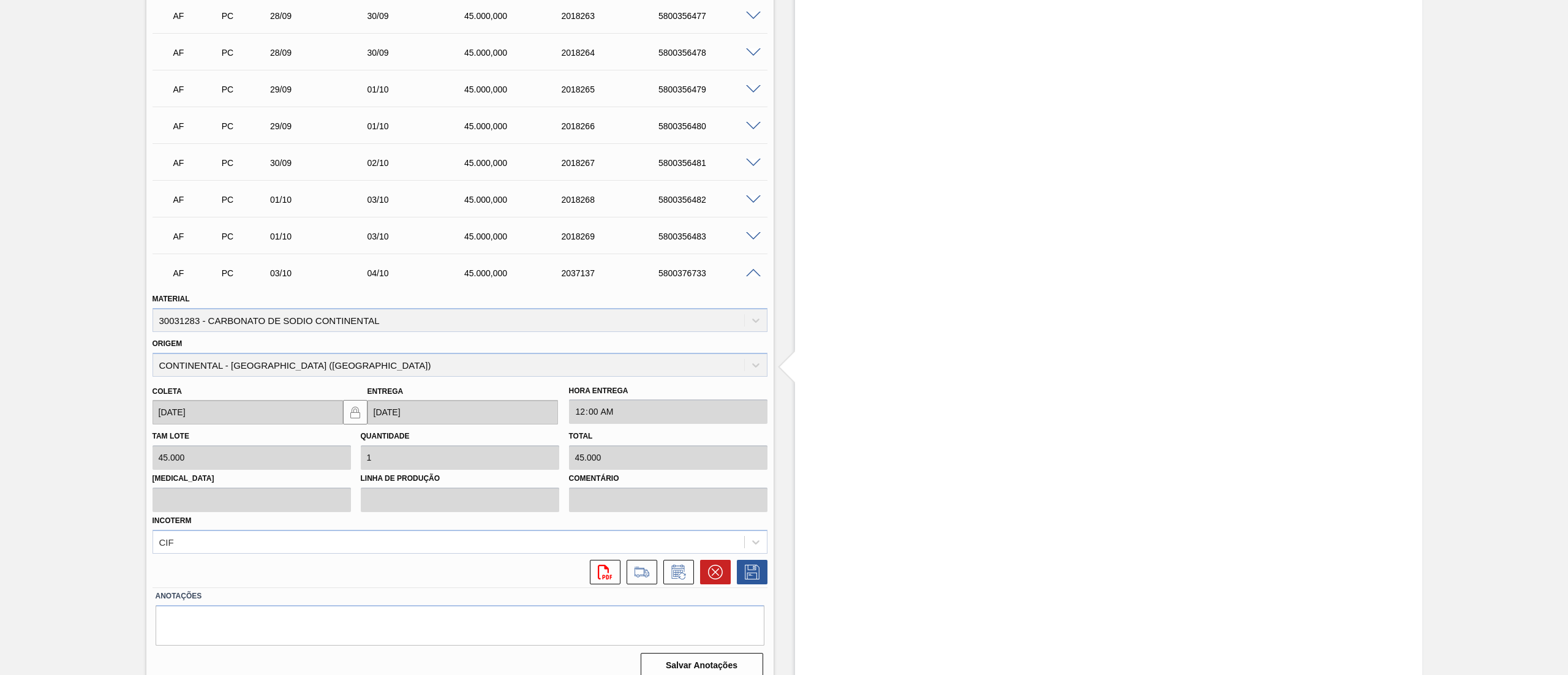
scroll to position [5522, 0]
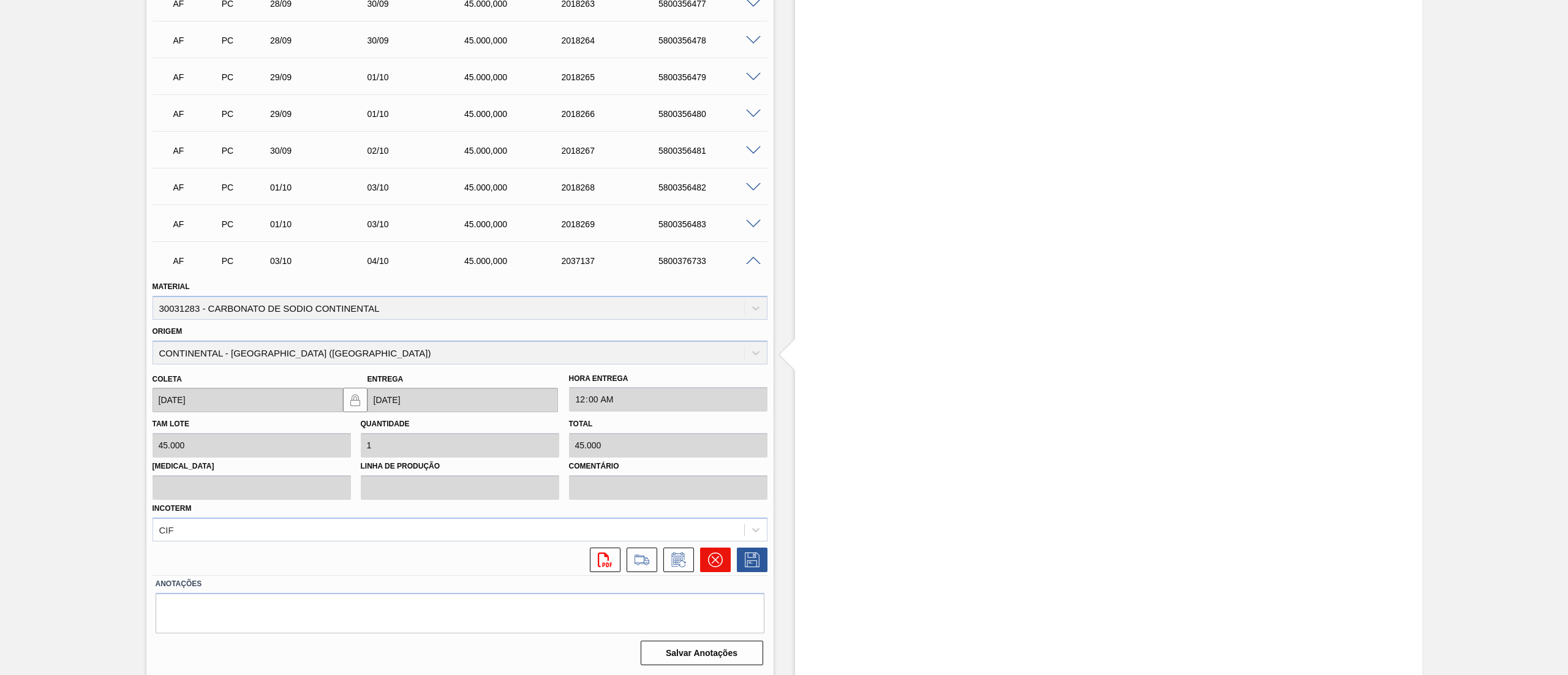
click at [711, 337] on button at bounding box center [716, 559] width 31 height 24
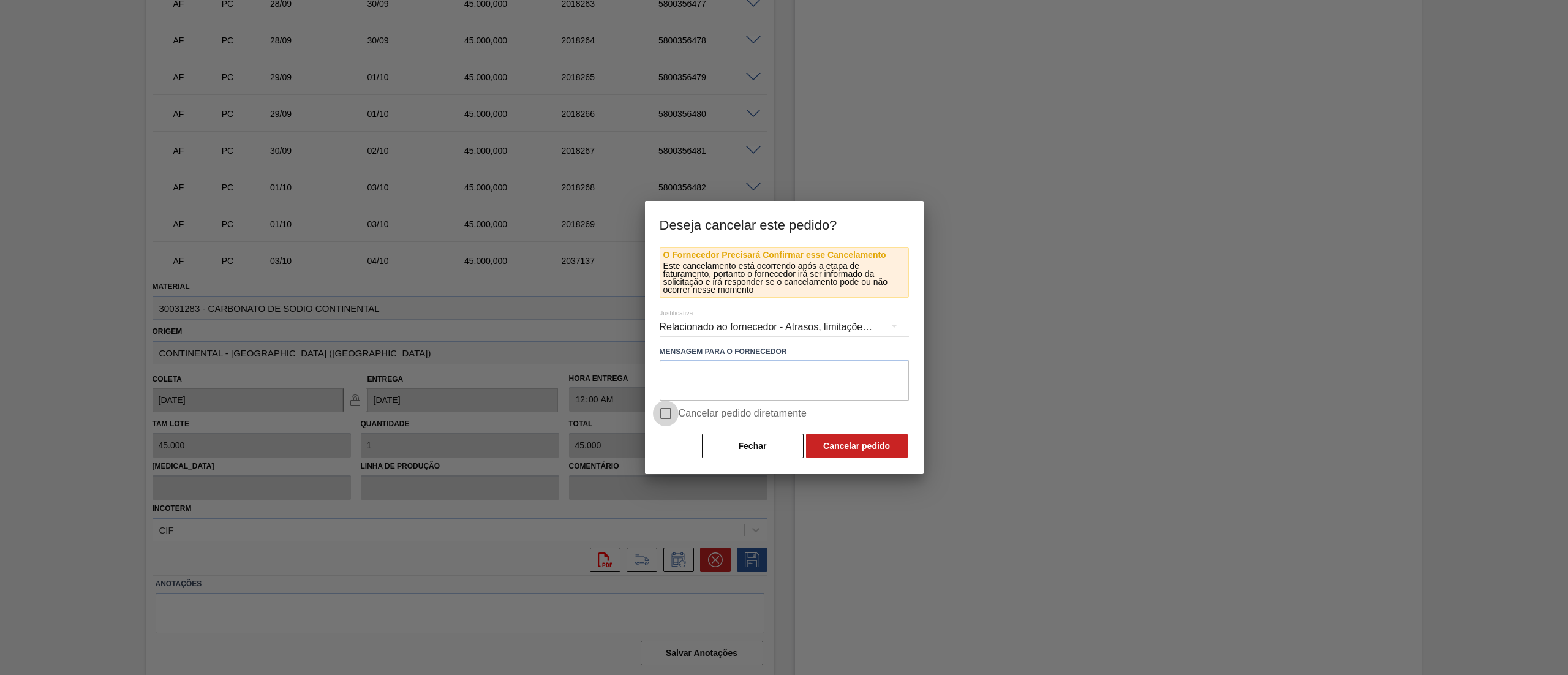
click at [674, 337] on input "Cancelar pedido diretamente" at bounding box center [666, 413] width 26 height 26
checkbox input "true"
click at [784, 337] on button "Cancelar pedido" at bounding box center [856, 445] width 102 height 24
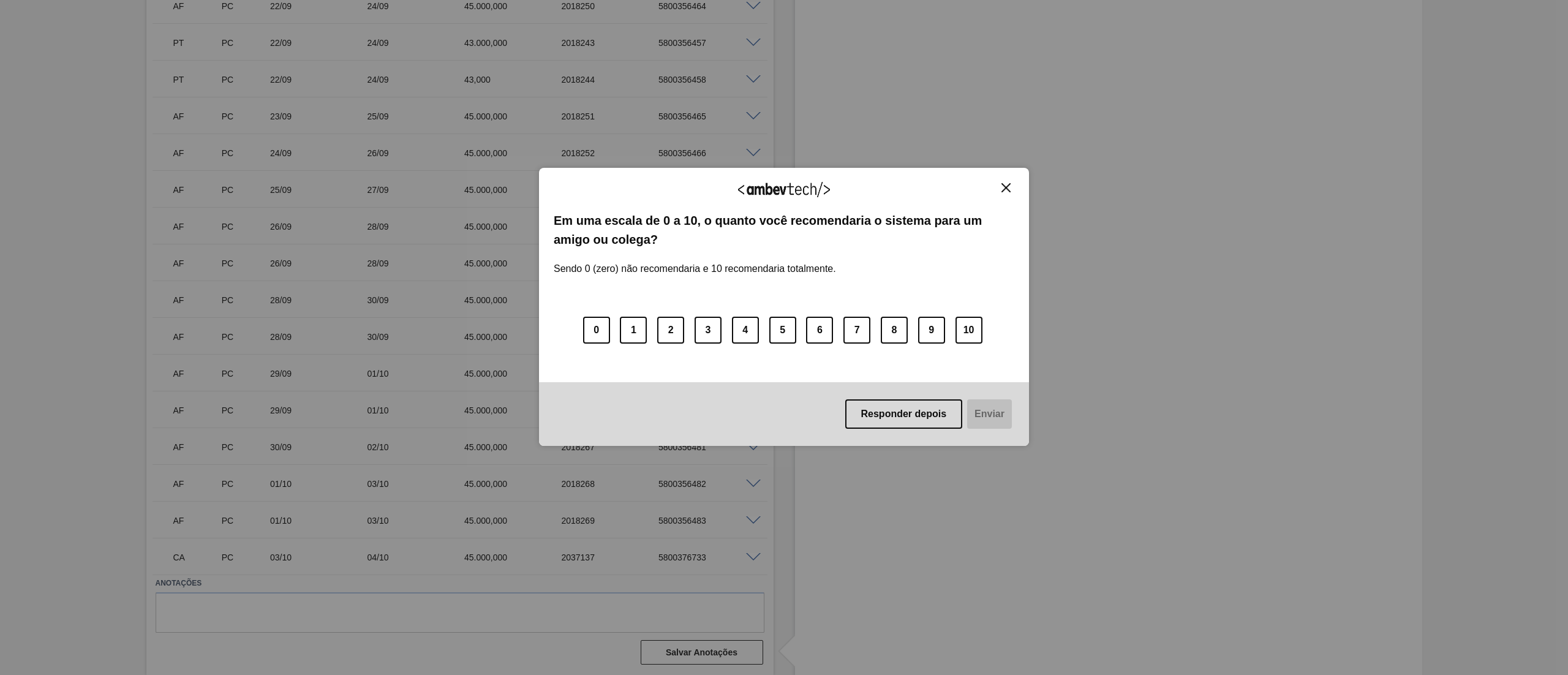
scroll to position [5225, 0]
